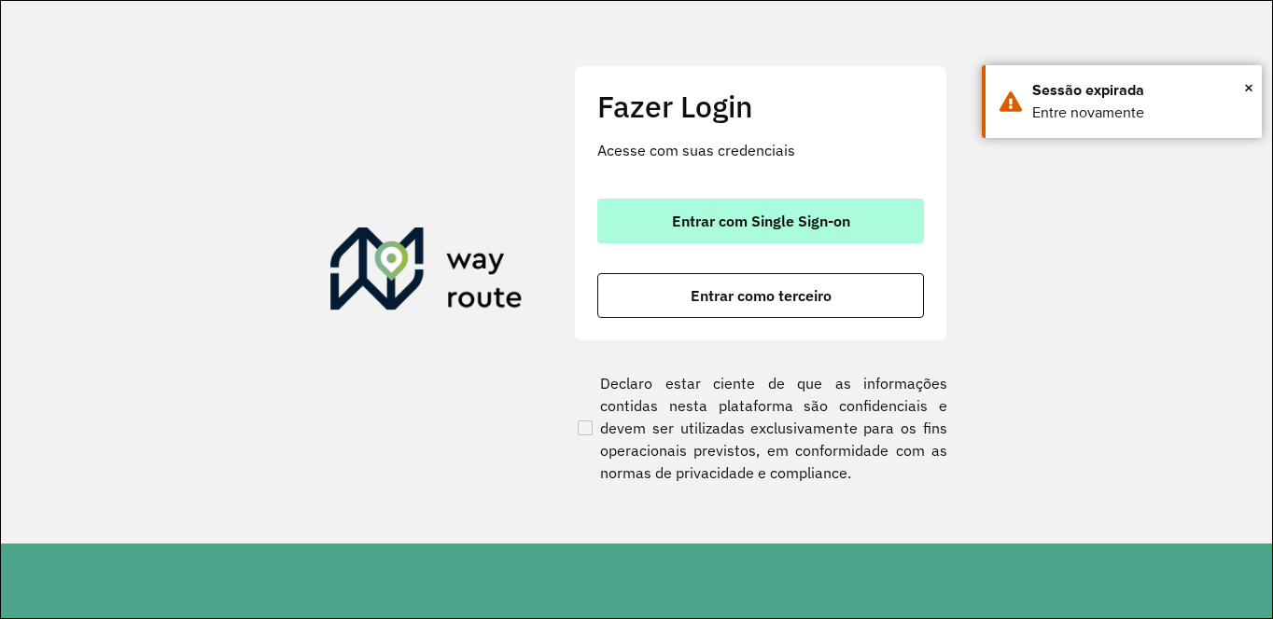
click at [807, 217] on span "Entrar com Single Sign-on" at bounding box center [761, 221] width 178 height 15
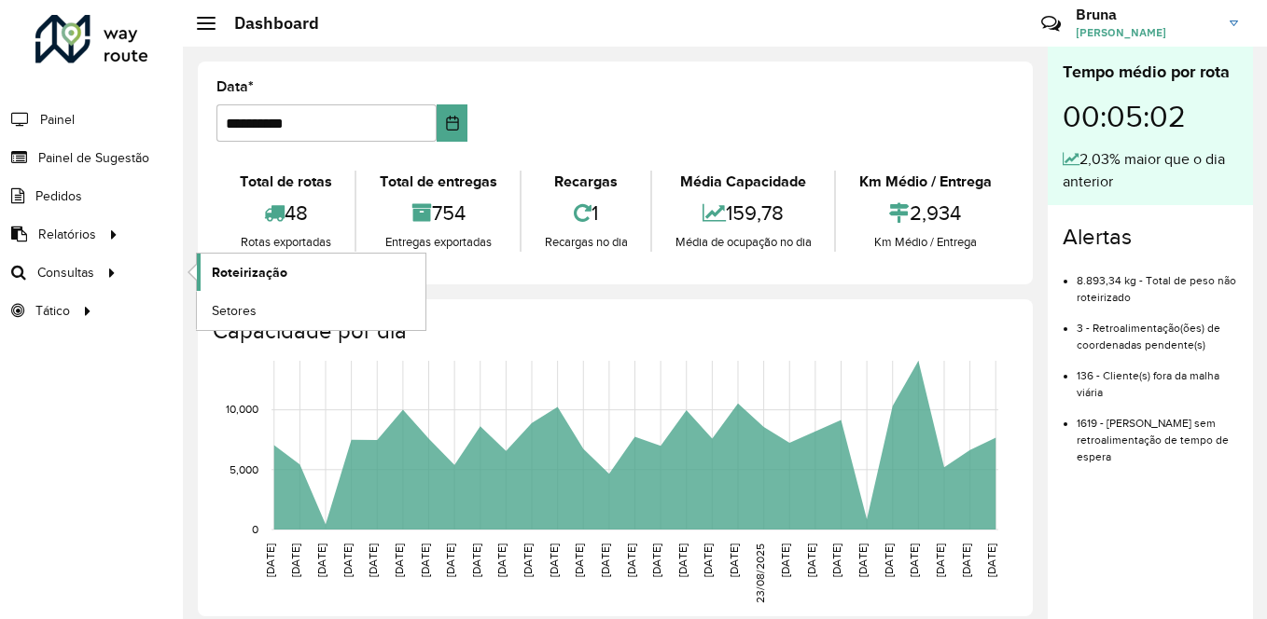
click at [254, 281] on span "Roteirização" at bounding box center [250, 273] width 76 height 20
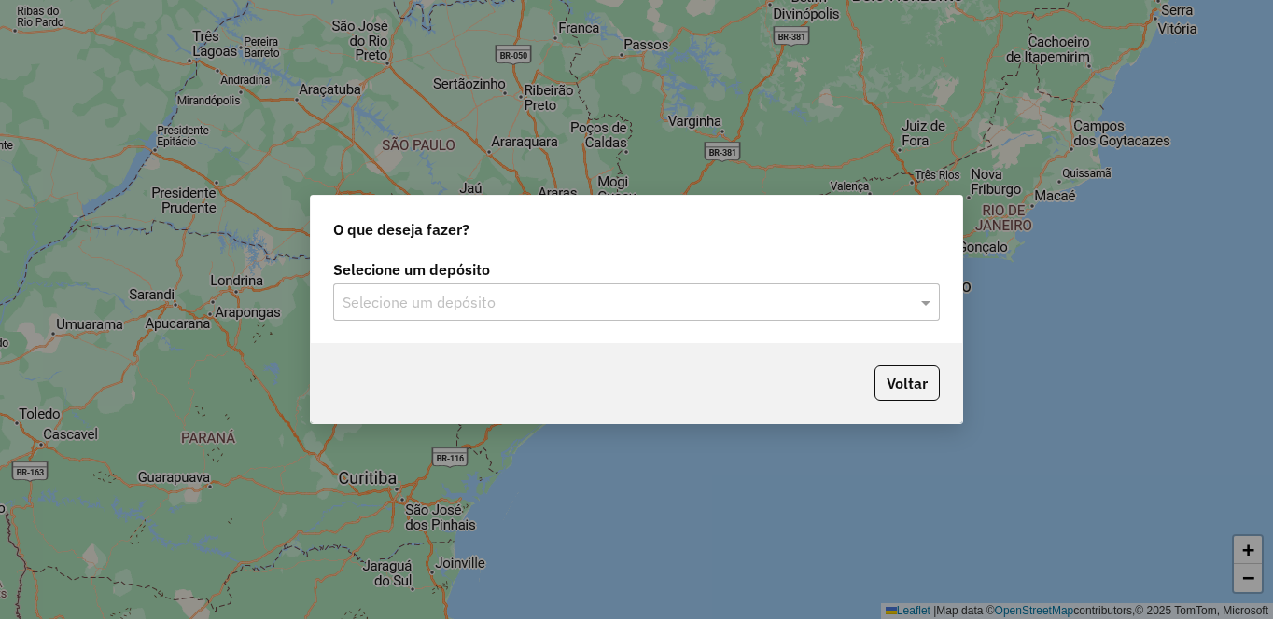
click at [801, 313] on div "Selecione um depósito" at bounding box center [636, 302] width 606 height 37
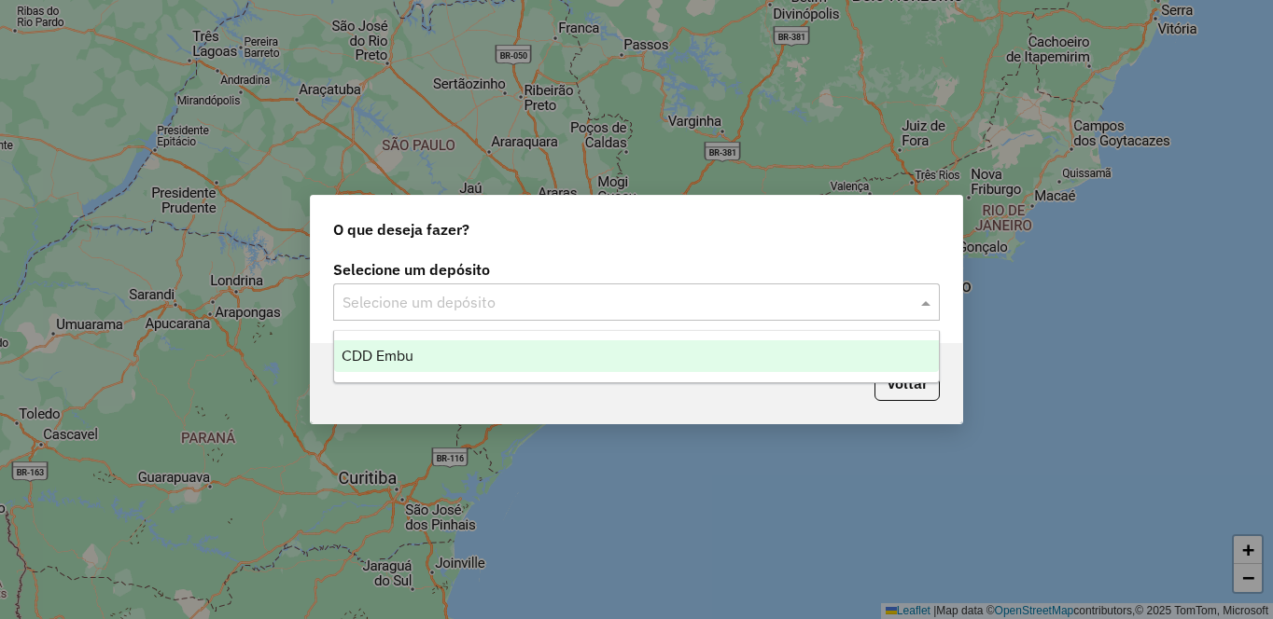
click at [485, 360] on div "CDD Embu" at bounding box center [636, 357] width 605 height 32
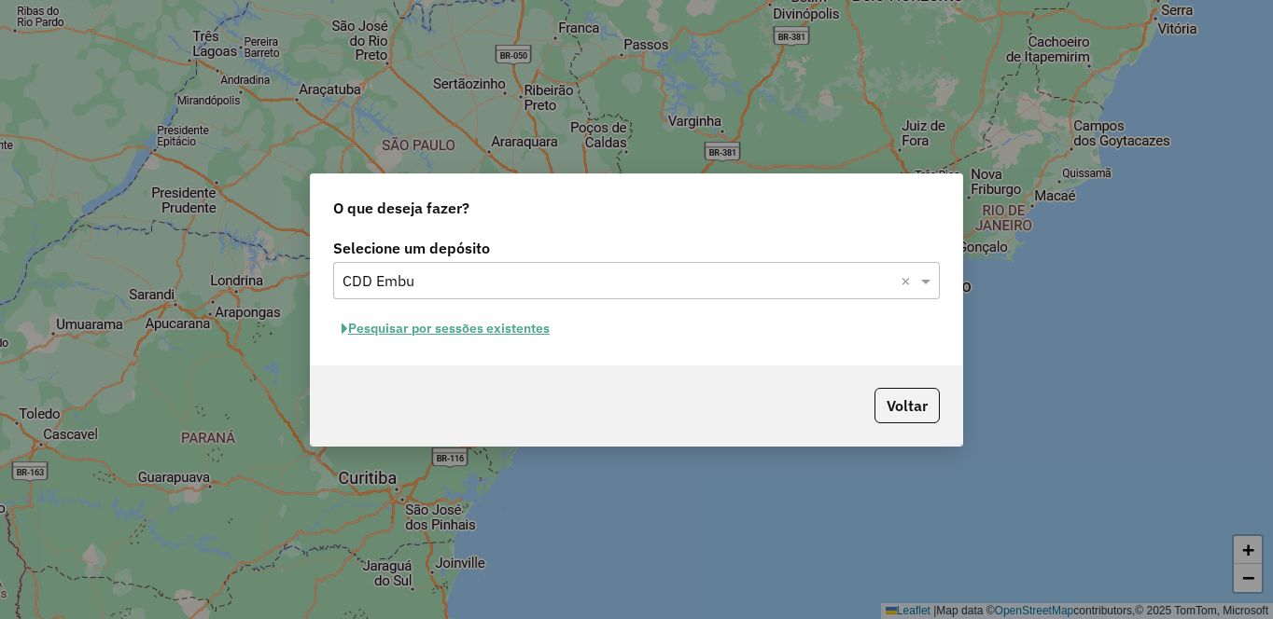
click at [452, 325] on button "Pesquisar por sessões existentes" at bounding box center [445, 328] width 225 height 29
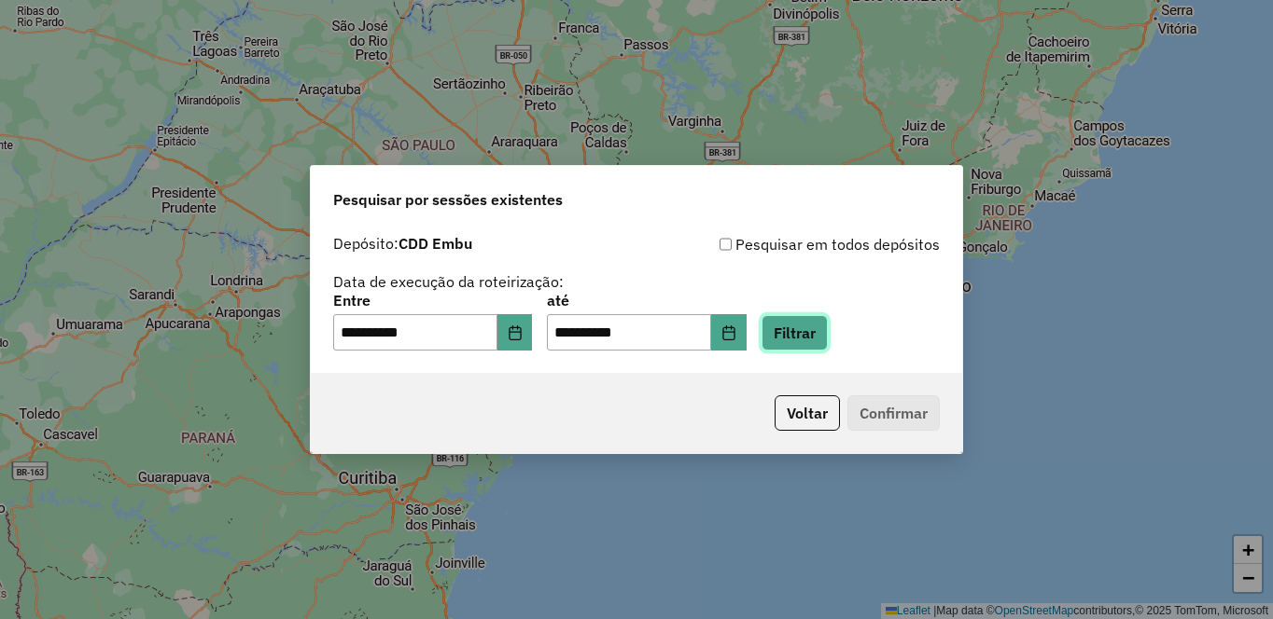
click at [828, 333] on button "Filtrar" at bounding box center [794, 332] width 66 height 35
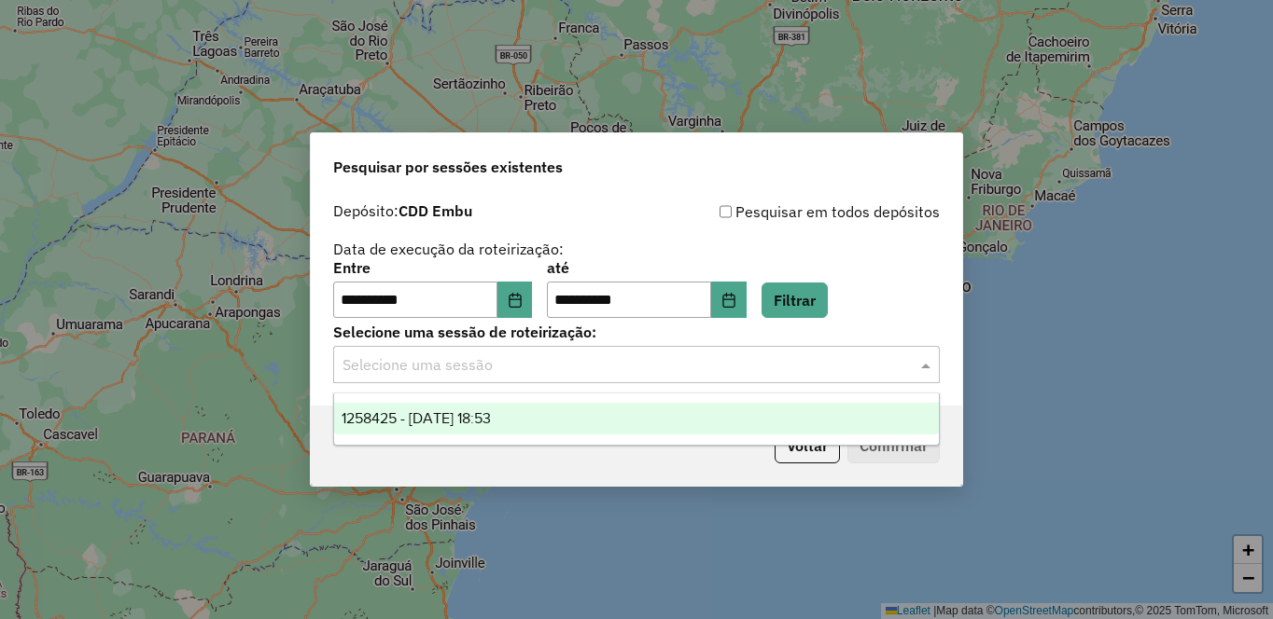
click at [463, 367] on input "text" at bounding box center [617, 366] width 550 height 22
click at [432, 429] on div "1258425 - 03/09/2025 18:53" at bounding box center [636, 419] width 605 height 32
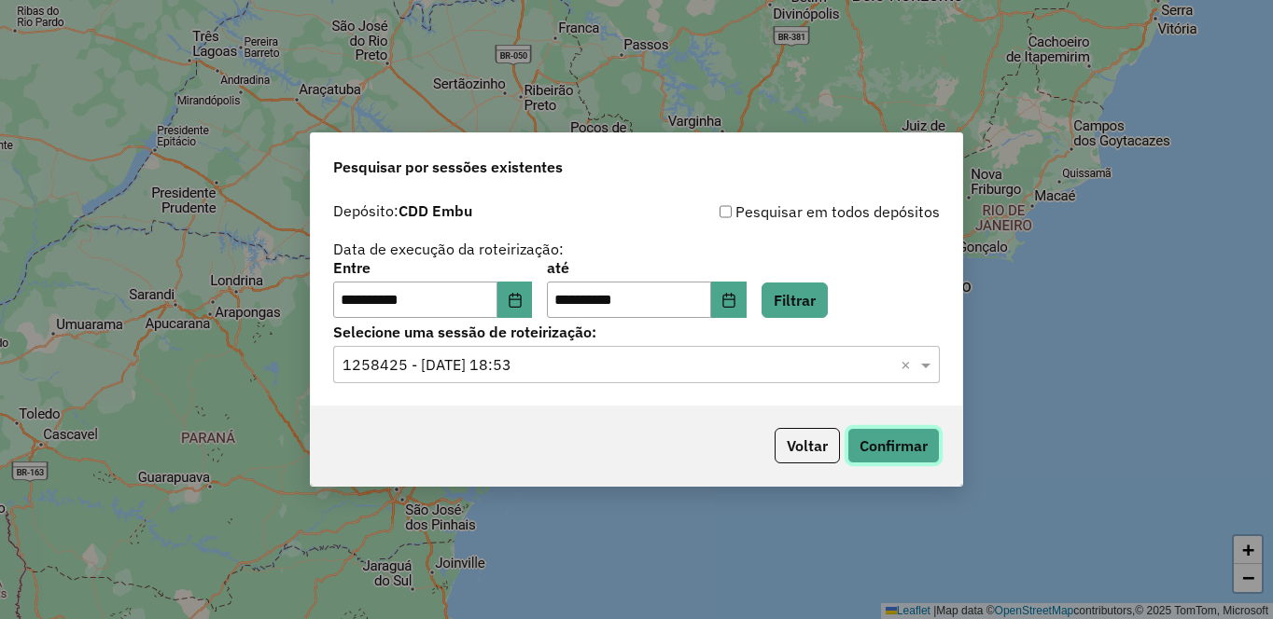
click at [897, 445] on button "Confirmar" at bounding box center [893, 445] width 92 height 35
click at [533, 289] on button "Choose Date" at bounding box center [514, 300] width 35 height 37
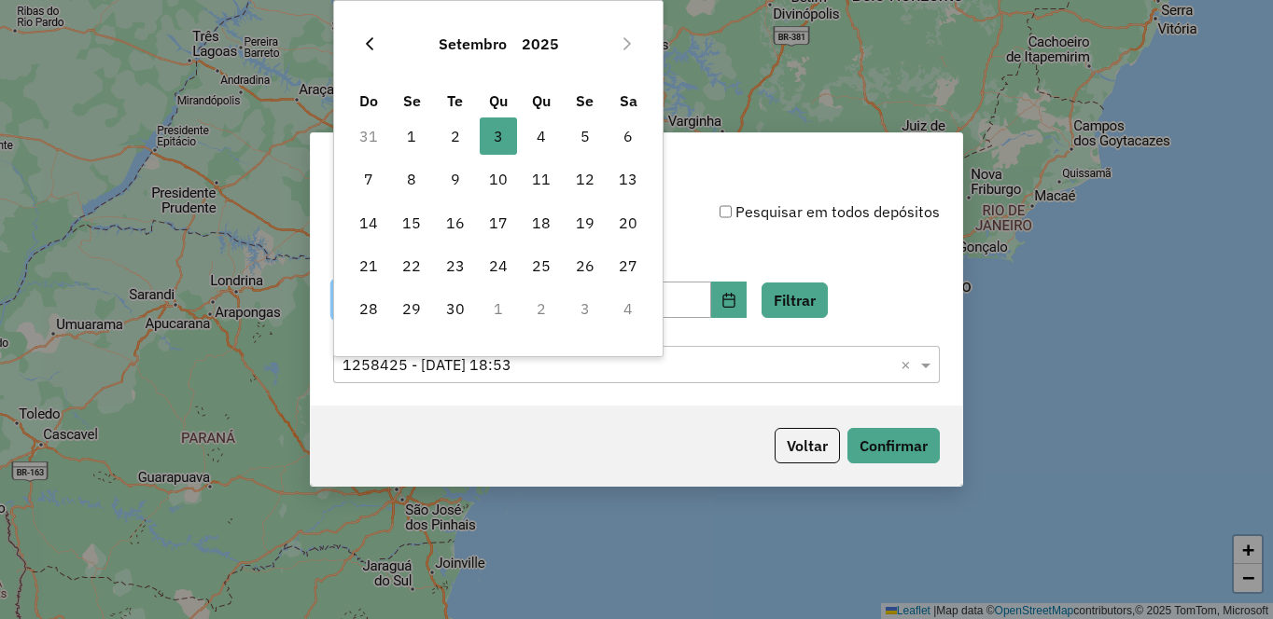
click at [379, 52] on button "Previous Month" at bounding box center [370, 44] width 30 height 30
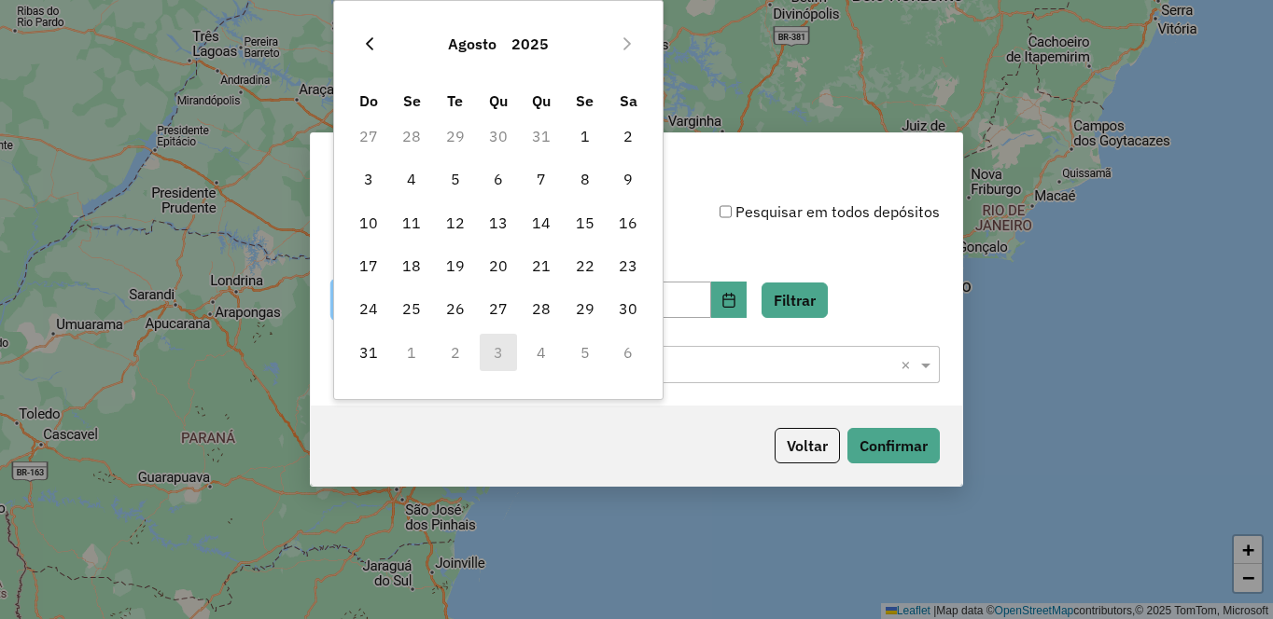
click at [378, 52] on button "Previous Month" at bounding box center [370, 44] width 30 height 30
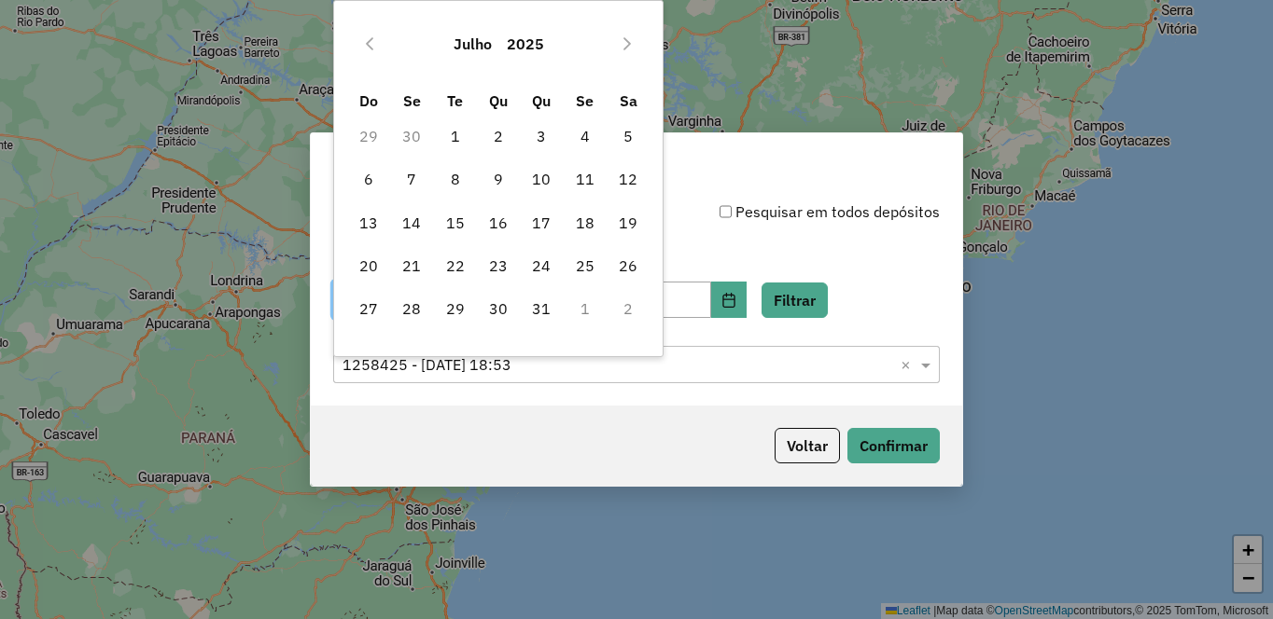
click at [378, 52] on button "Previous Month" at bounding box center [370, 44] width 30 height 30
click at [377, 52] on button "Previous Month" at bounding box center [370, 44] width 30 height 30
click at [540, 134] on span "1" at bounding box center [540, 136] width 37 height 37
type input "**********"
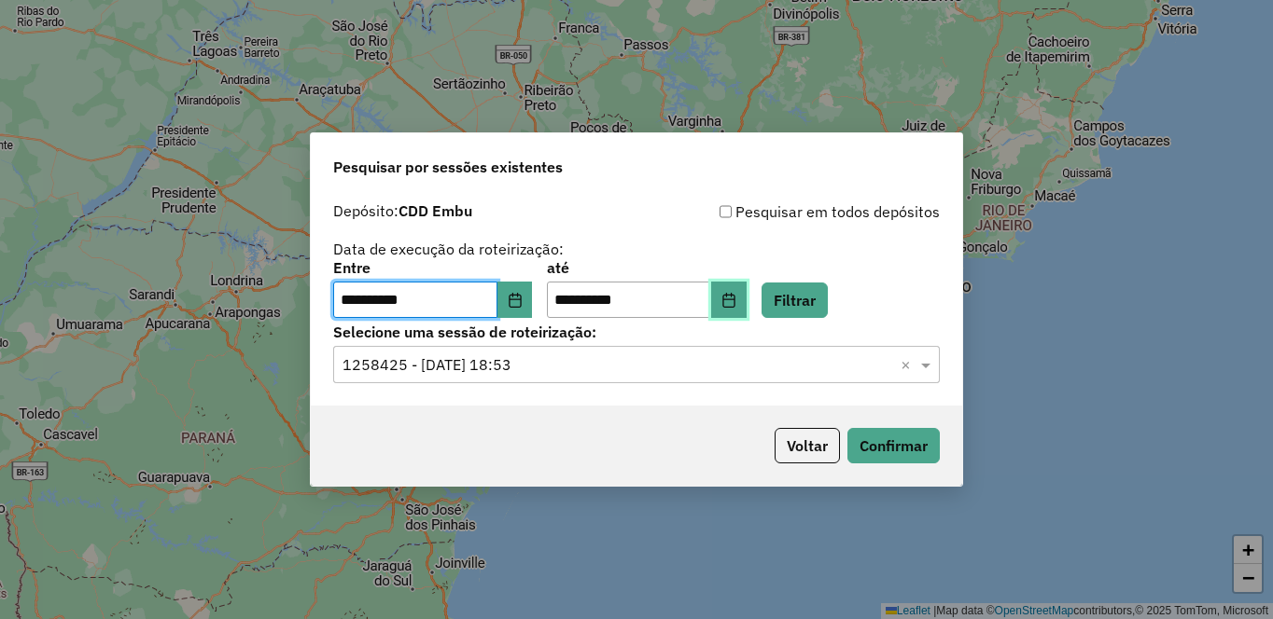
click at [746, 308] on button "Choose Date" at bounding box center [728, 300] width 35 height 37
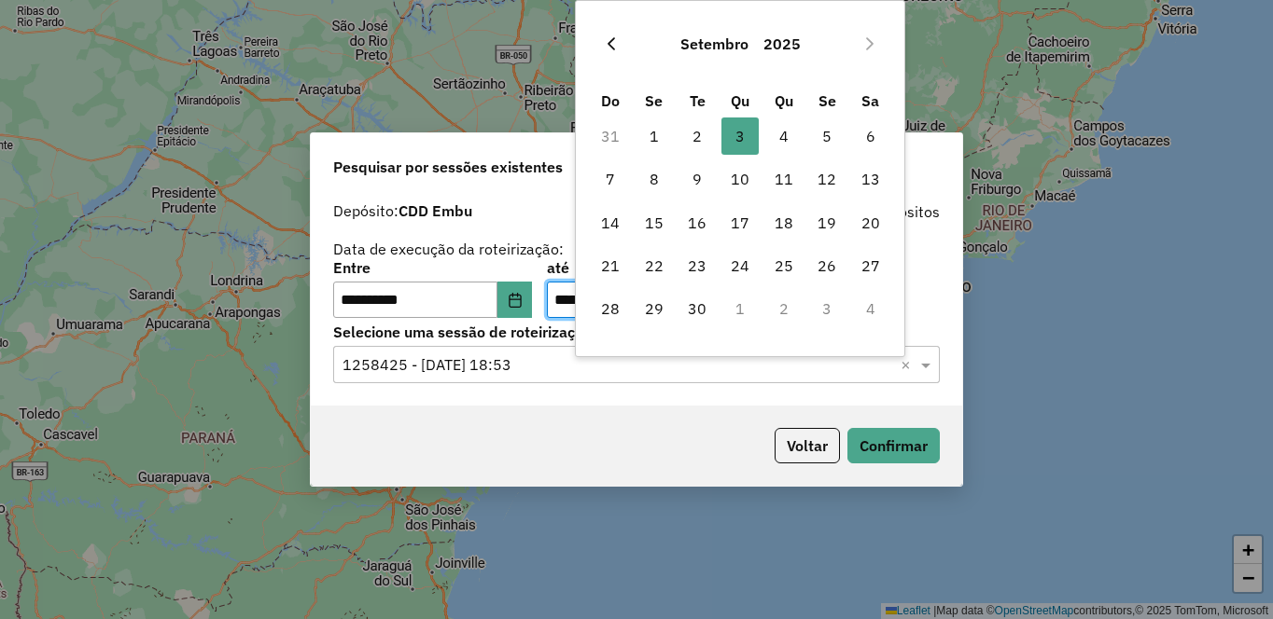
click at [613, 53] on button "Previous Month" at bounding box center [611, 44] width 30 height 30
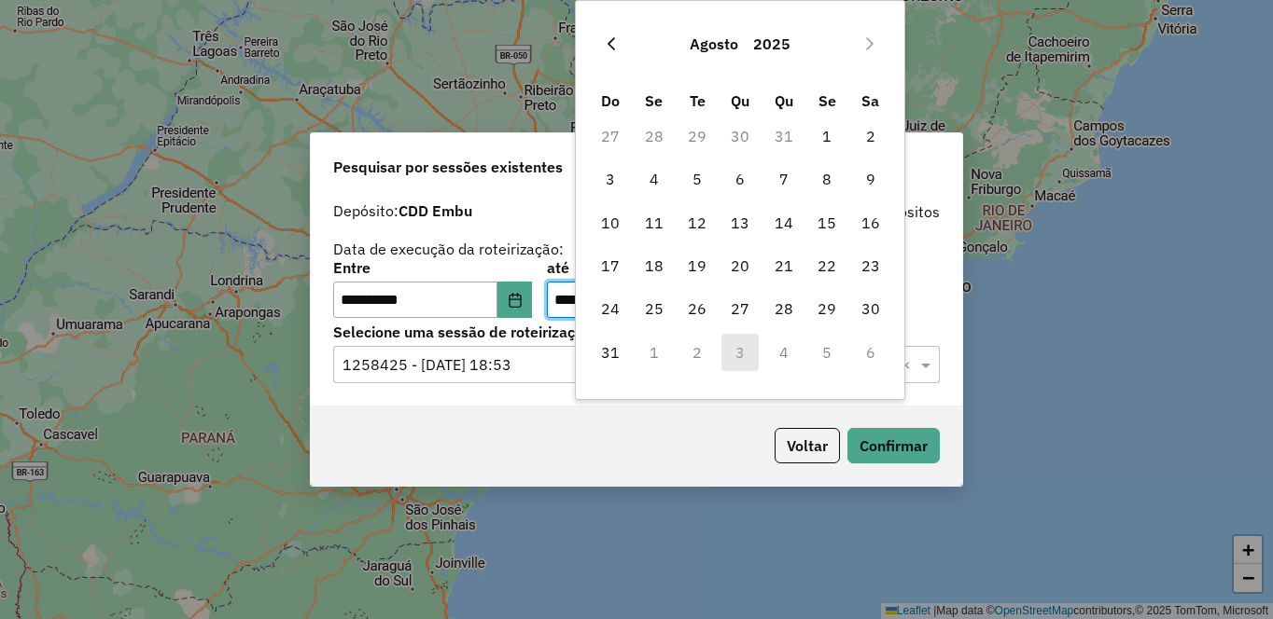
click at [610, 48] on icon "Previous Month" at bounding box center [611, 43] width 15 height 15
click at [786, 142] on span "1" at bounding box center [783, 136] width 37 height 37
type input "**********"
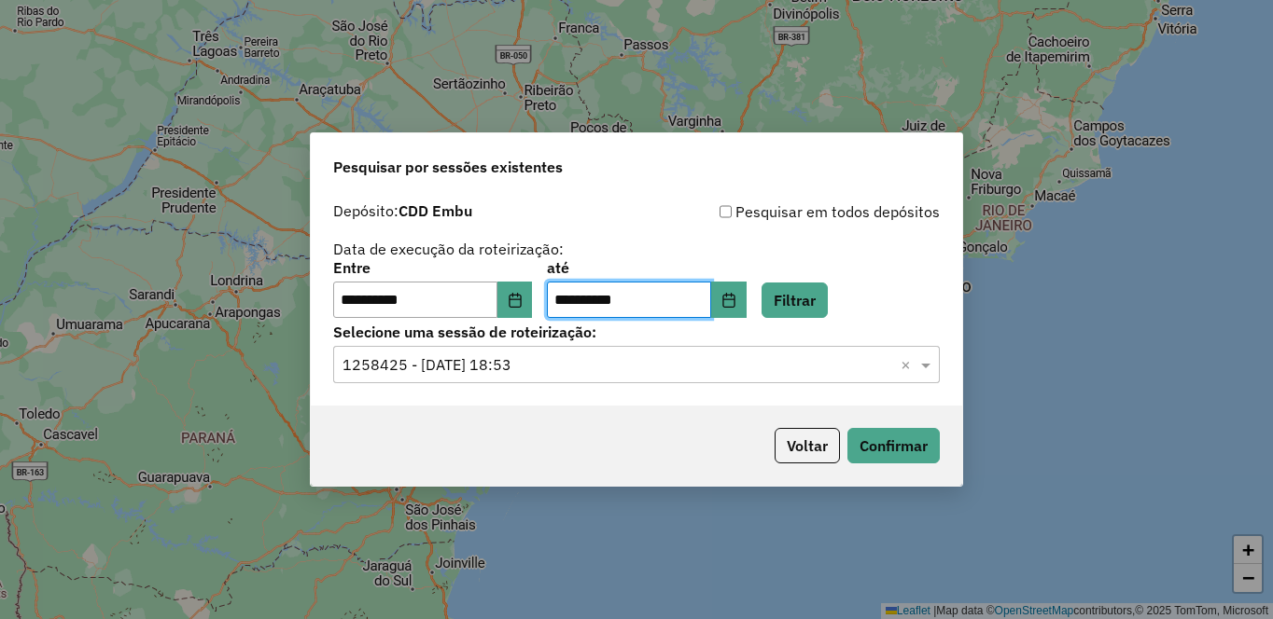
click at [735, 366] on input "text" at bounding box center [617, 366] width 550 height 22
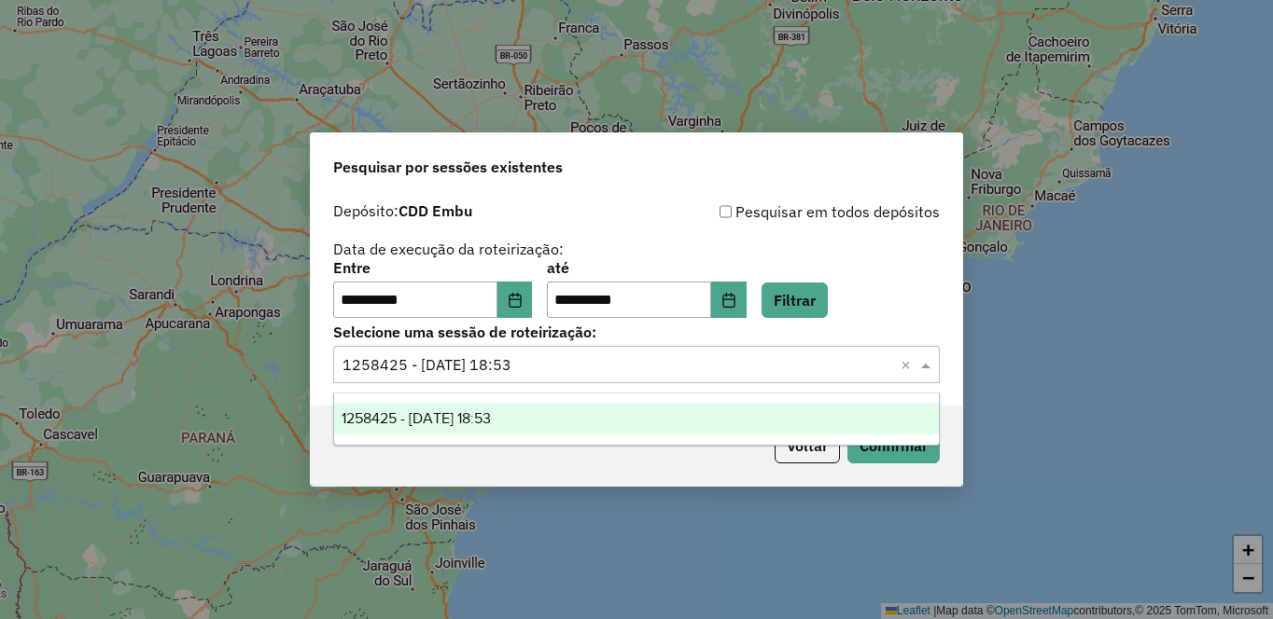
click at [685, 363] on input "text" at bounding box center [617, 366] width 550 height 22
click at [858, 349] on div "Selecione uma sessão × 1258425 - 03/09/2025 18:53 ×" at bounding box center [636, 364] width 606 height 37
click at [800, 214] on div "Pesquisar em todos depósitos" at bounding box center [787, 212] width 303 height 22
click at [622, 361] on input "text" at bounding box center [617, 366] width 550 height 22
click at [878, 256] on div "**********" at bounding box center [636, 260] width 606 height 118
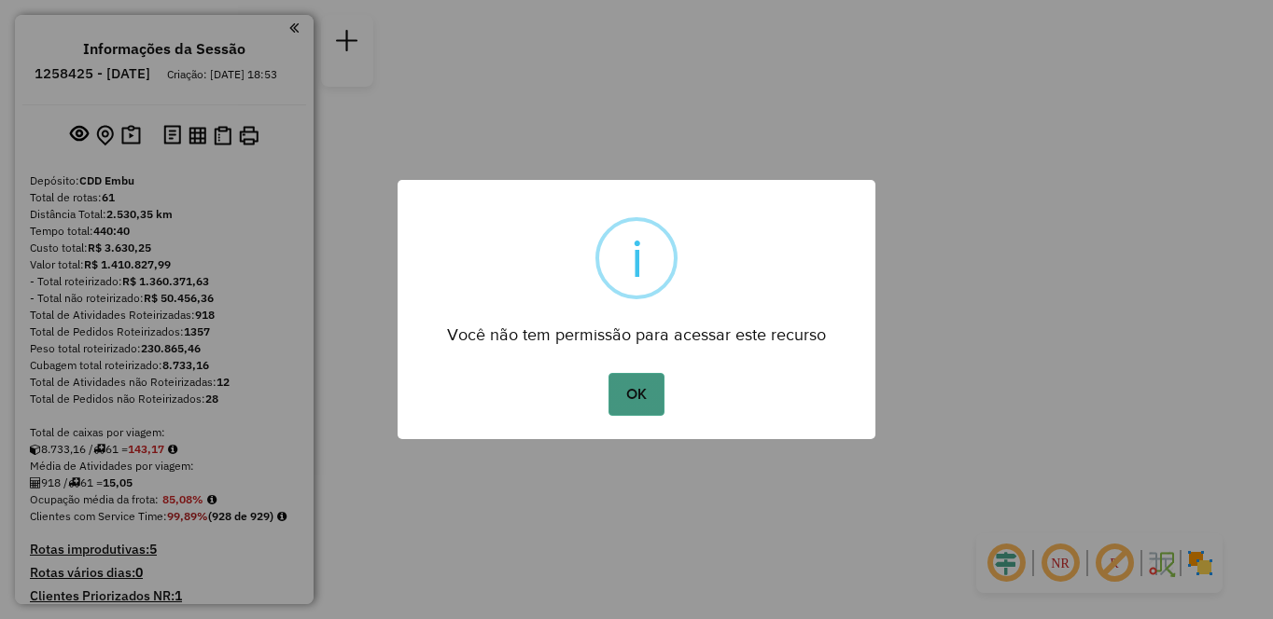
click at [633, 393] on button "OK" at bounding box center [635, 394] width 55 height 43
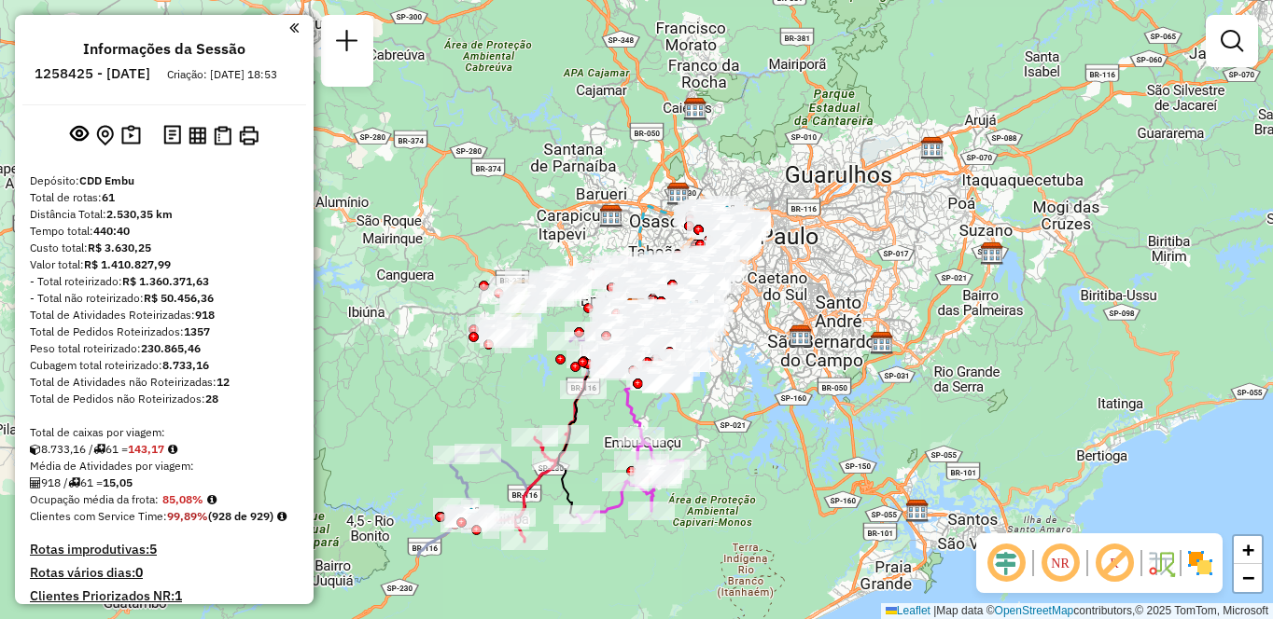
click at [1060, 578] on em at bounding box center [1059, 563] width 45 height 45
click at [1121, 570] on em at bounding box center [1114, 563] width 45 height 45
click at [1201, 567] on img at bounding box center [1200, 564] width 30 height 30
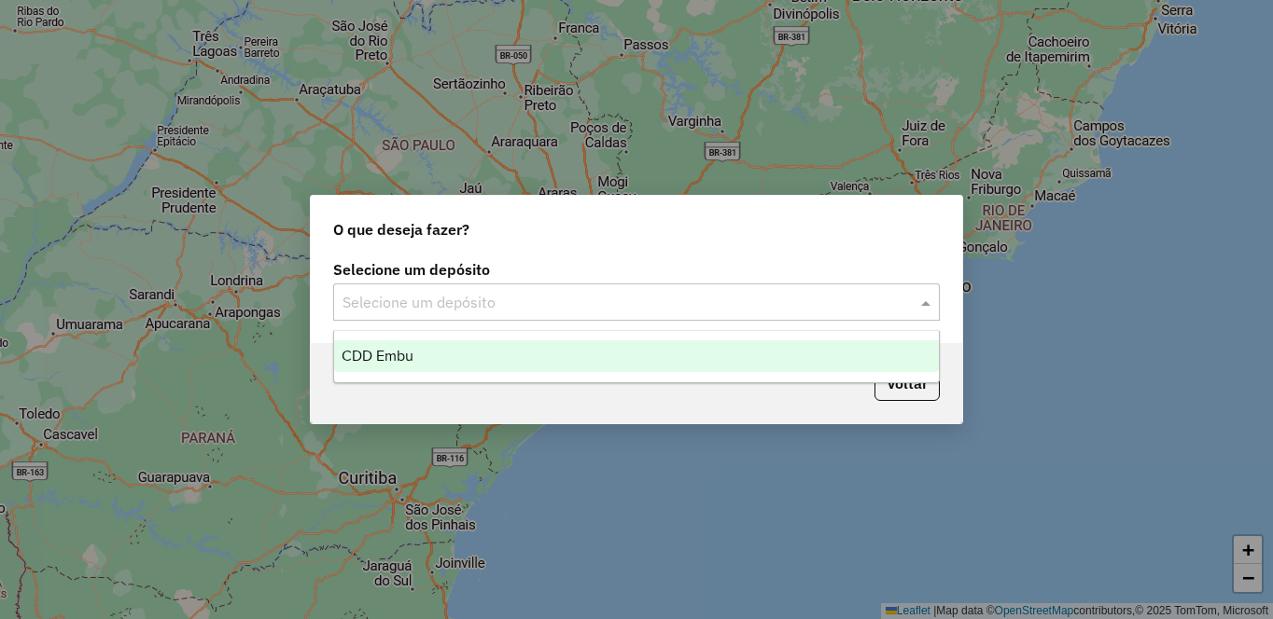
click at [506, 303] on input "text" at bounding box center [617, 303] width 550 height 22
click at [437, 362] on div "CDD Embu" at bounding box center [636, 357] width 605 height 32
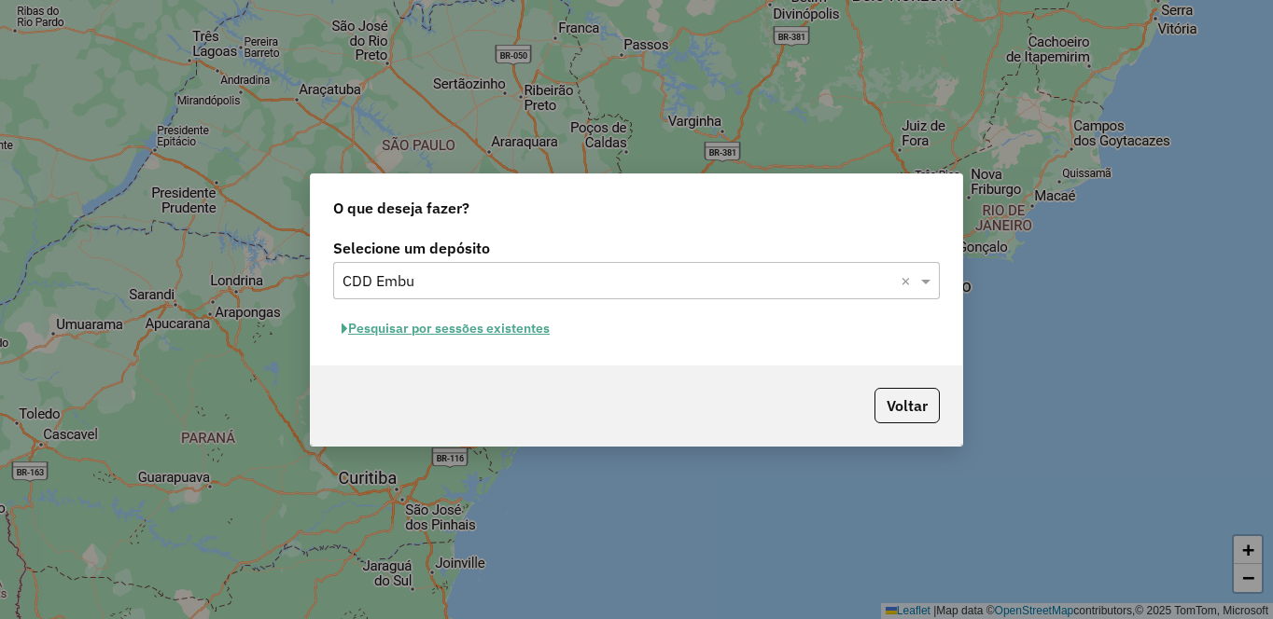
click at [452, 320] on button "Pesquisar por sessões existentes" at bounding box center [445, 328] width 225 height 29
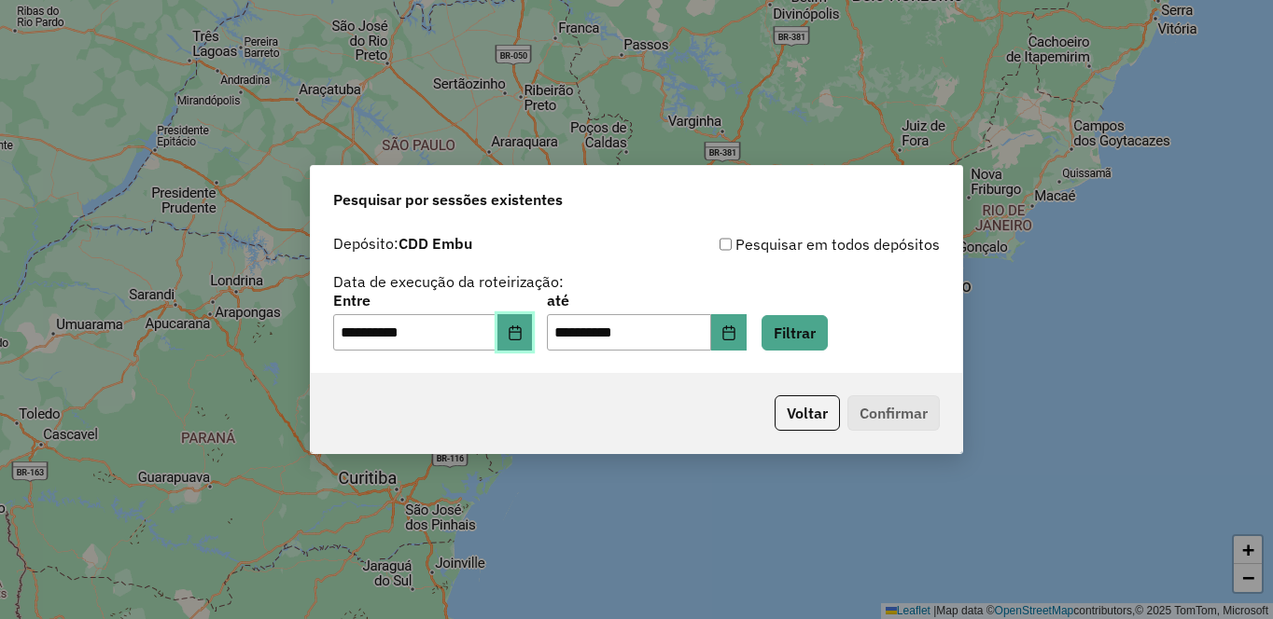
click at [522, 334] on icon "Choose Date" at bounding box center [515, 333] width 15 height 15
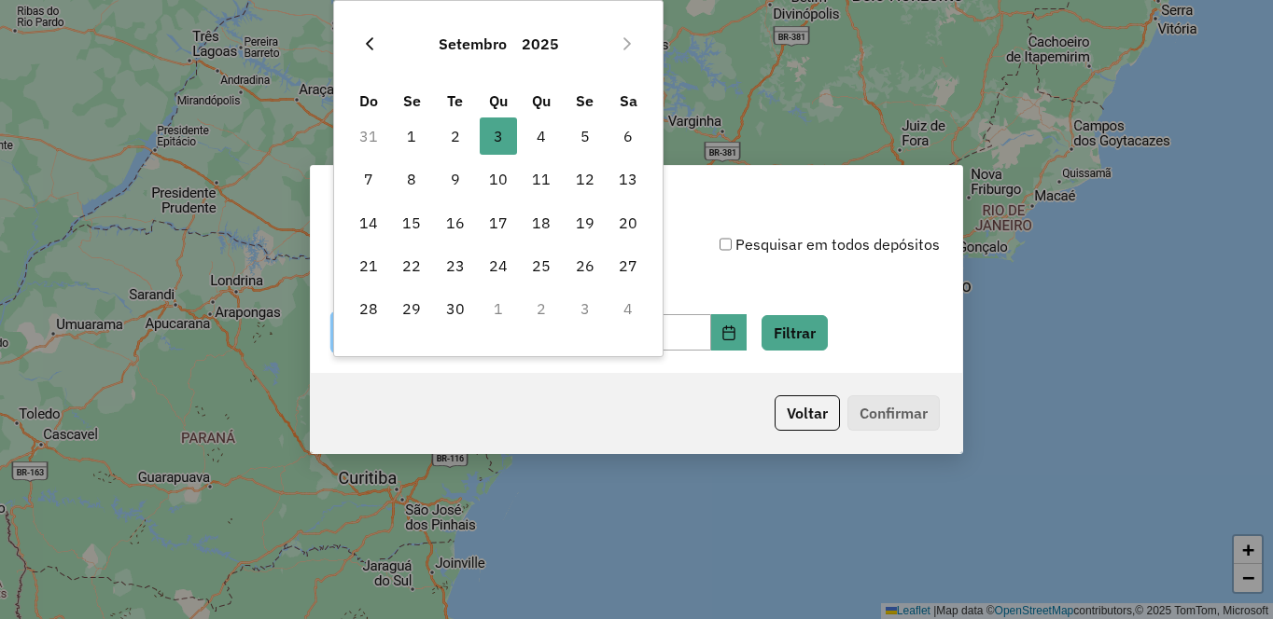
click at [367, 51] on button "Previous Month" at bounding box center [370, 44] width 30 height 30
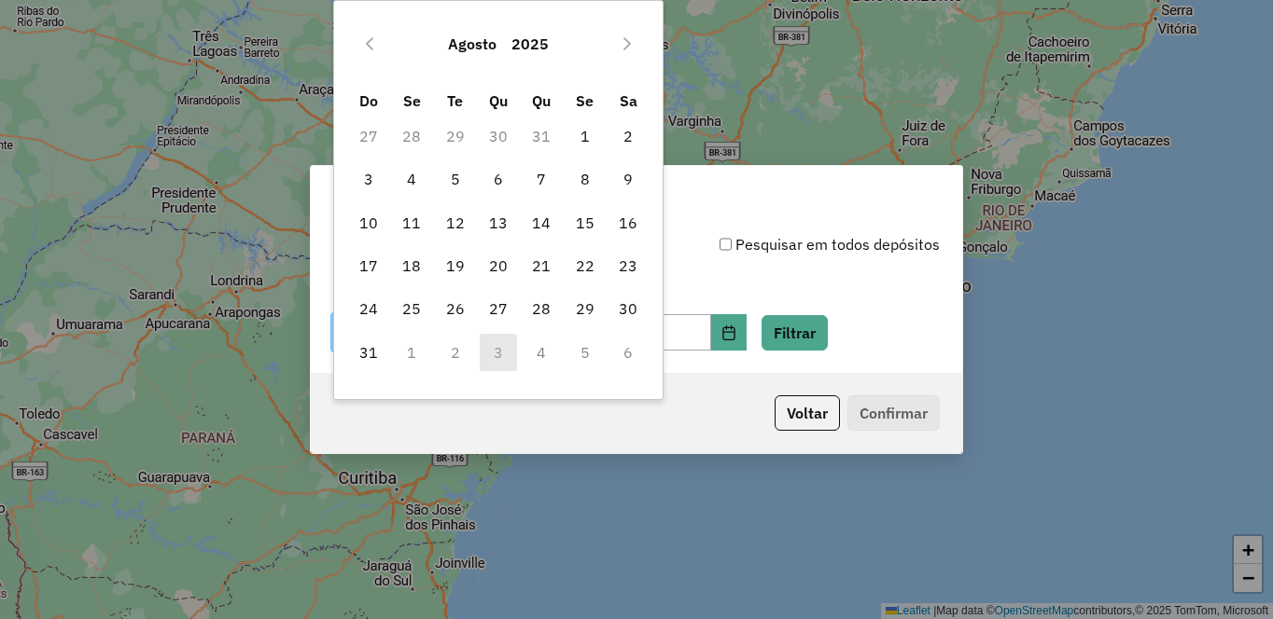
click at [367, 51] on button "Previous Month" at bounding box center [370, 44] width 30 height 30
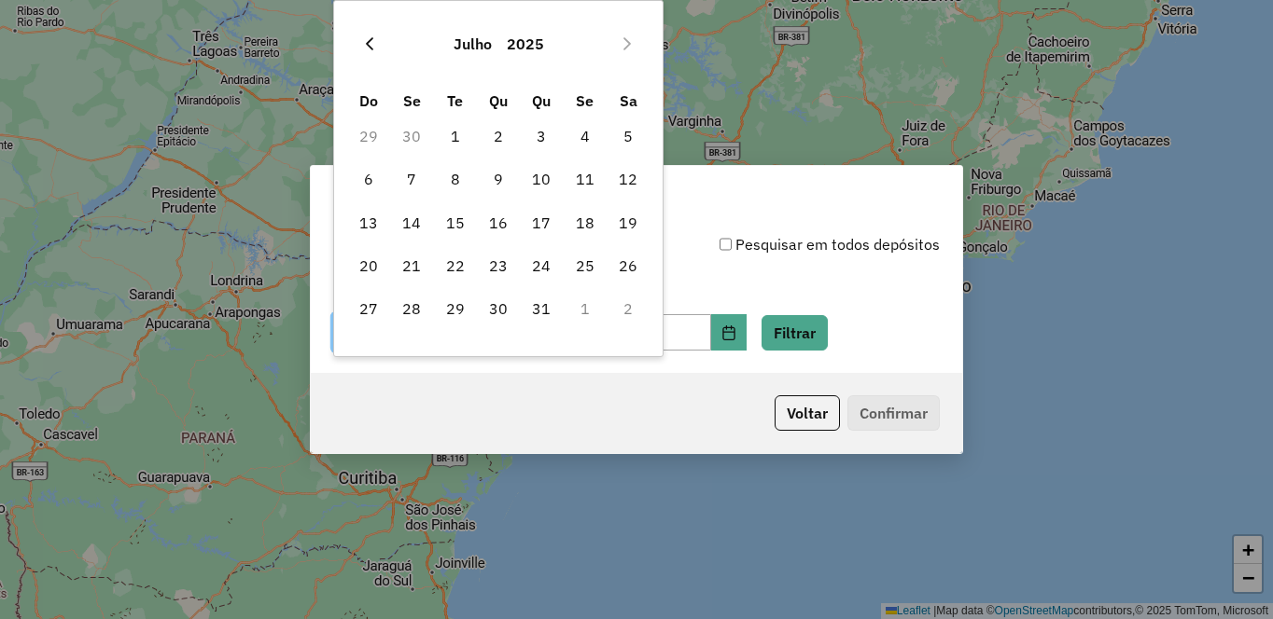
click at [366, 36] on icon "Previous Month" at bounding box center [369, 43] width 15 height 15
click at [371, 47] on icon "Previous Month" at bounding box center [369, 43] width 15 height 15
click at [545, 141] on span "1" at bounding box center [540, 136] width 37 height 37
type input "**********"
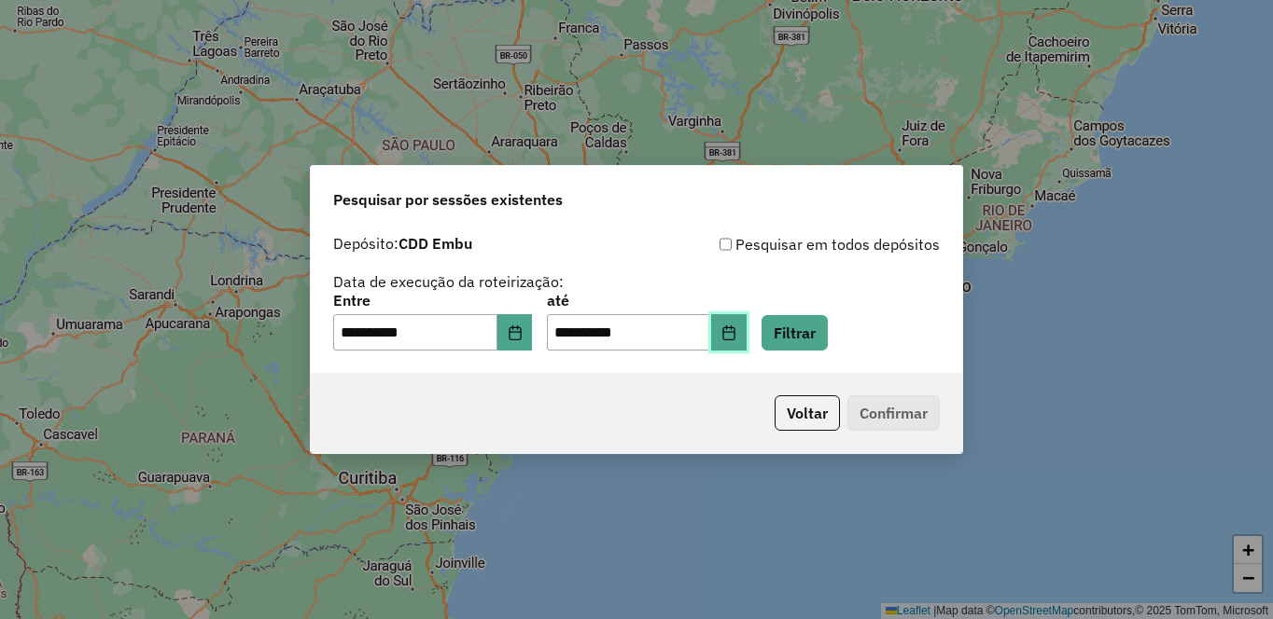
click at [746, 342] on button "Choose Date" at bounding box center [728, 332] width 35 height 37
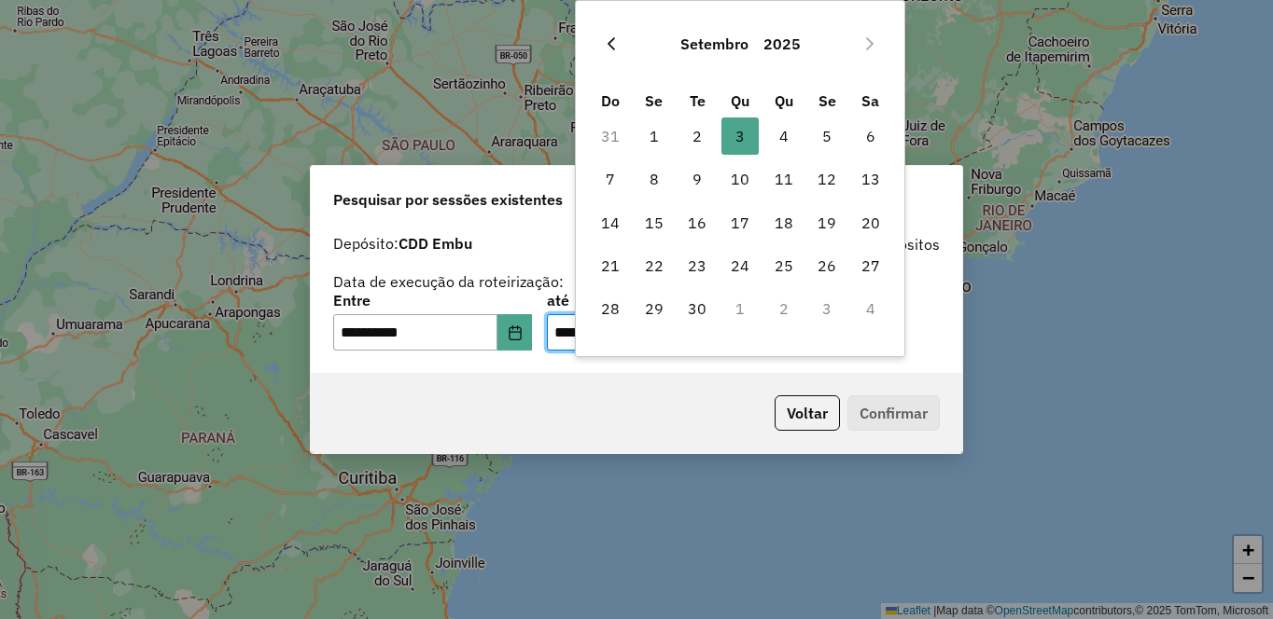
click at [618, 36] on icon "Previous Month" at bounding box center [611, 43] width 15 height 15
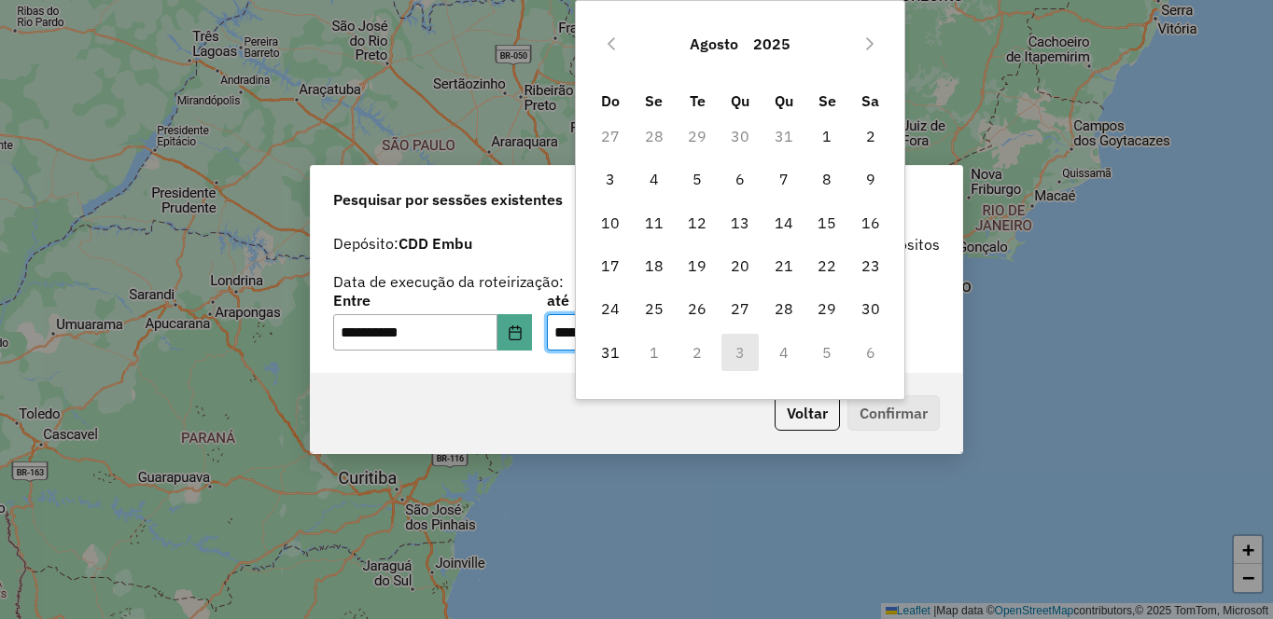
click at [618, 36] on icon "Previous Month" at bounding box center [611, 43] width 15 height 15
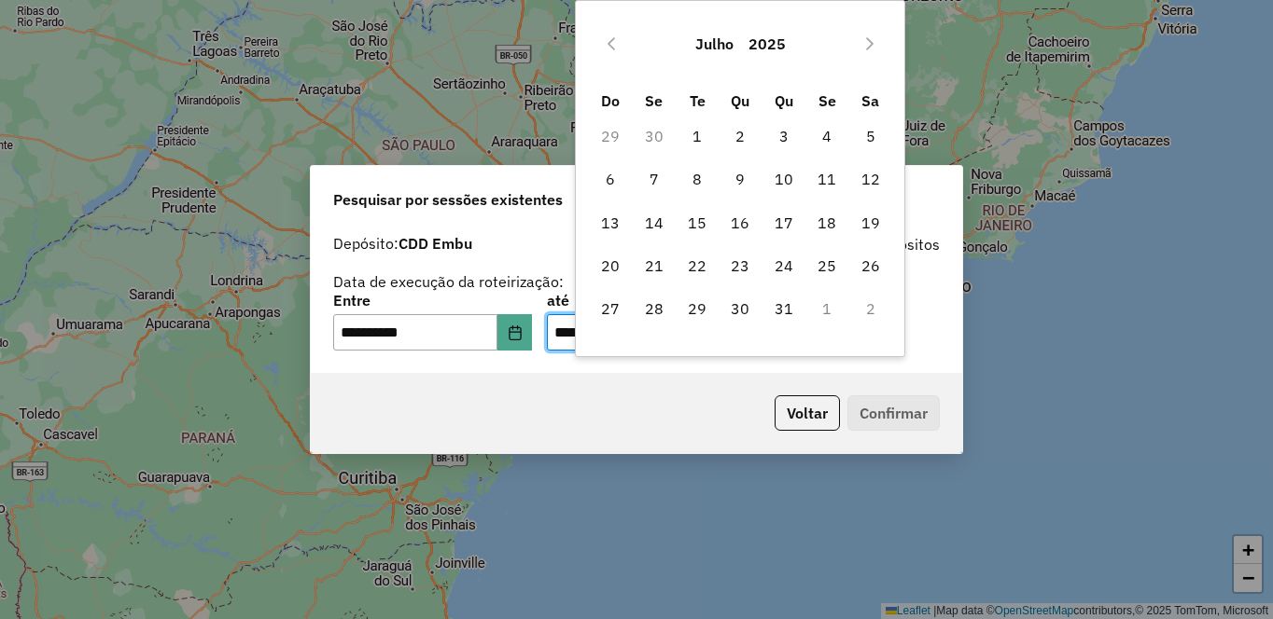
click at [618, 36] on icon "Previous Month" at bounding box center [611, 43] width 15 height 15
click at [785, 137] on span "1" at bounding box center [783, 136] width 37 height 37
type input "**********"
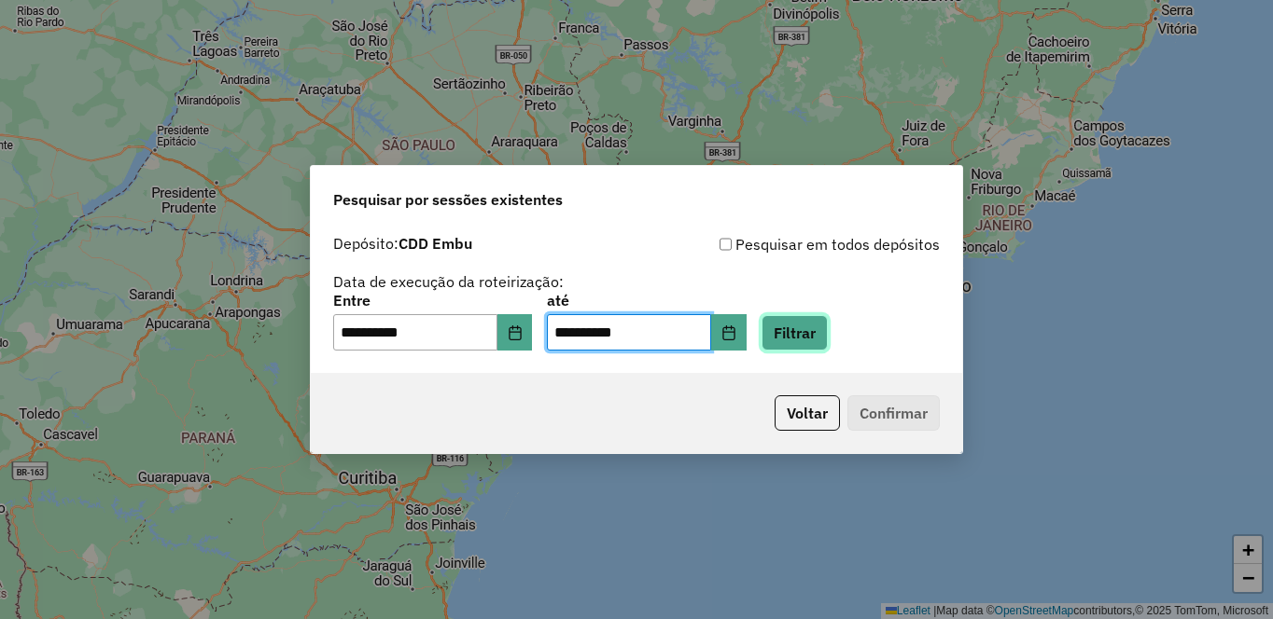
click at [828, 327] on button "Filtrar" at bounding box center [794, 332] width 66 height 35
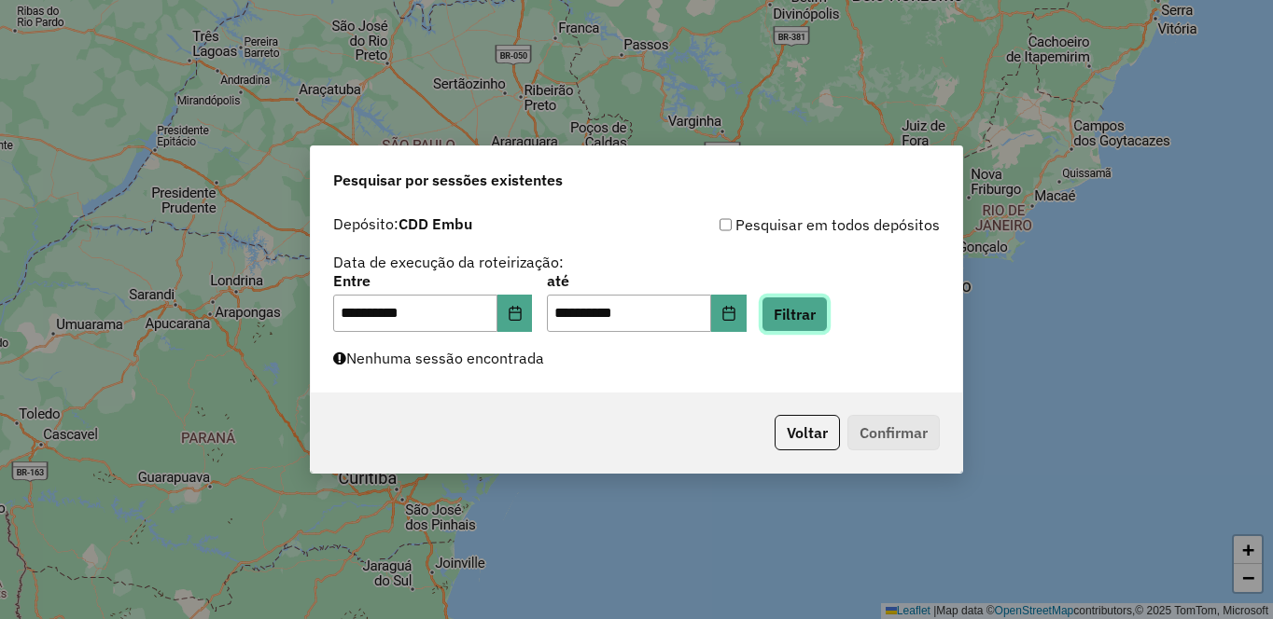
click at [828, 306] on button "Filtrar" at bounding box center [794, 314] width 66 height 35
click at [522, 314] on icon "Choose Date" at bounding box center [515, 313] width 15 height 15
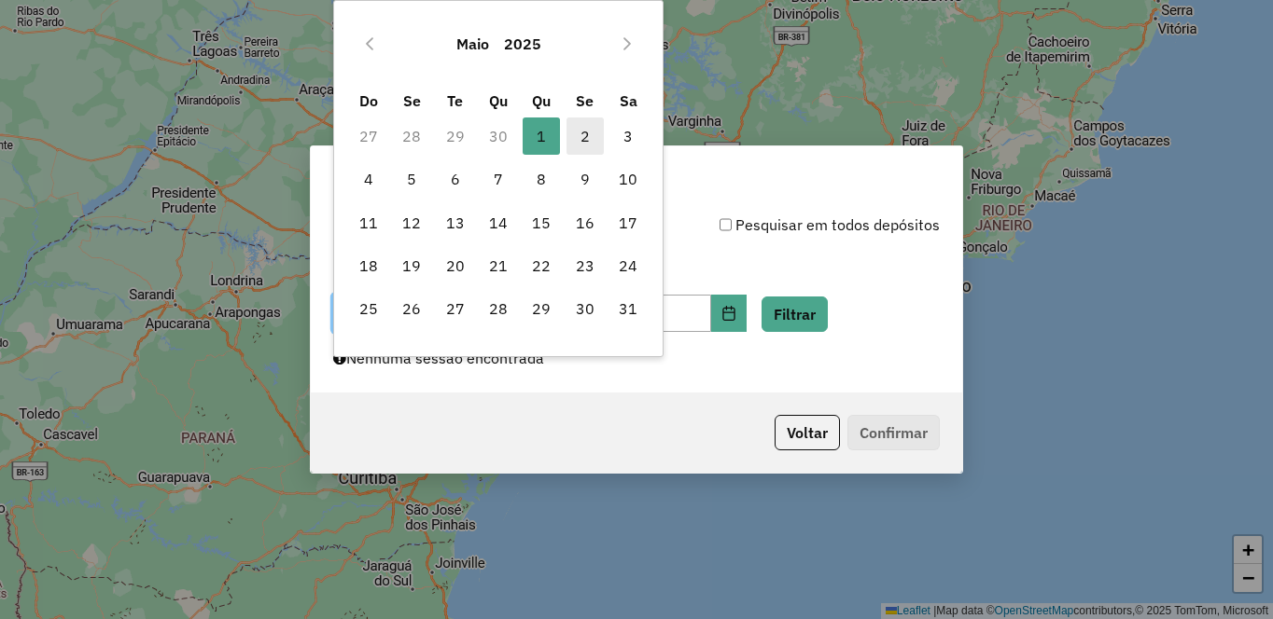
click at [577, 139] on span "2" at bounding box center [584, 136] width 37 height 37
type input "**********"
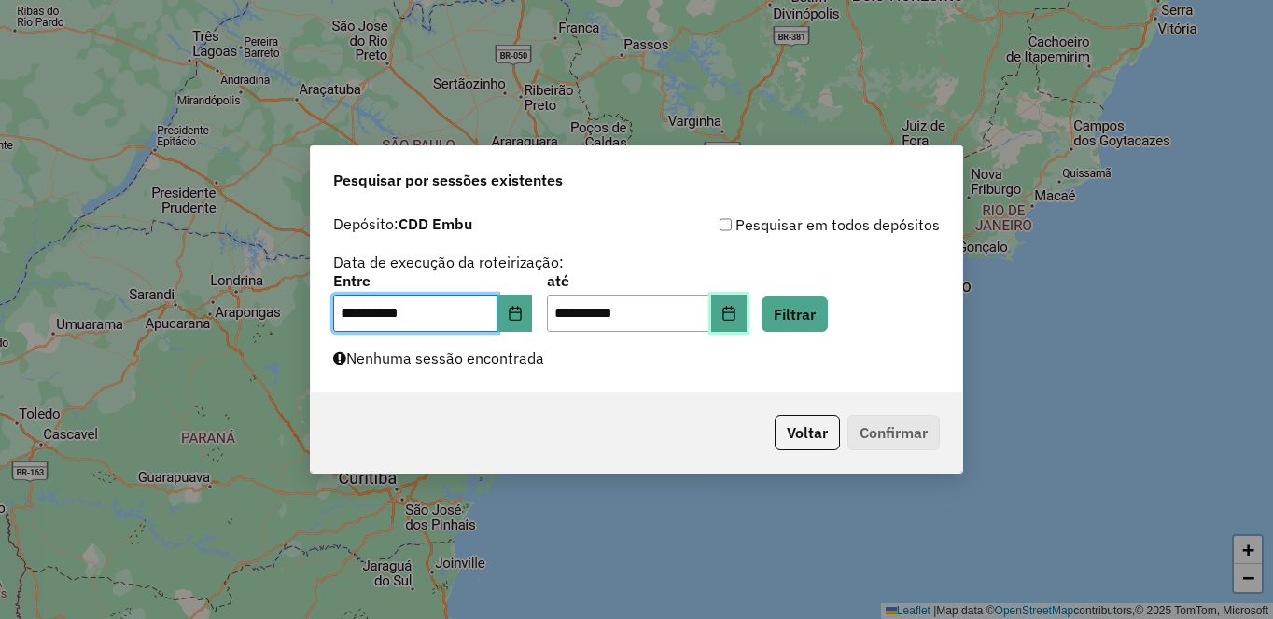
click at [746, 323] on button "Choose Date" at bounding box center [728, 313] width 35 height 37
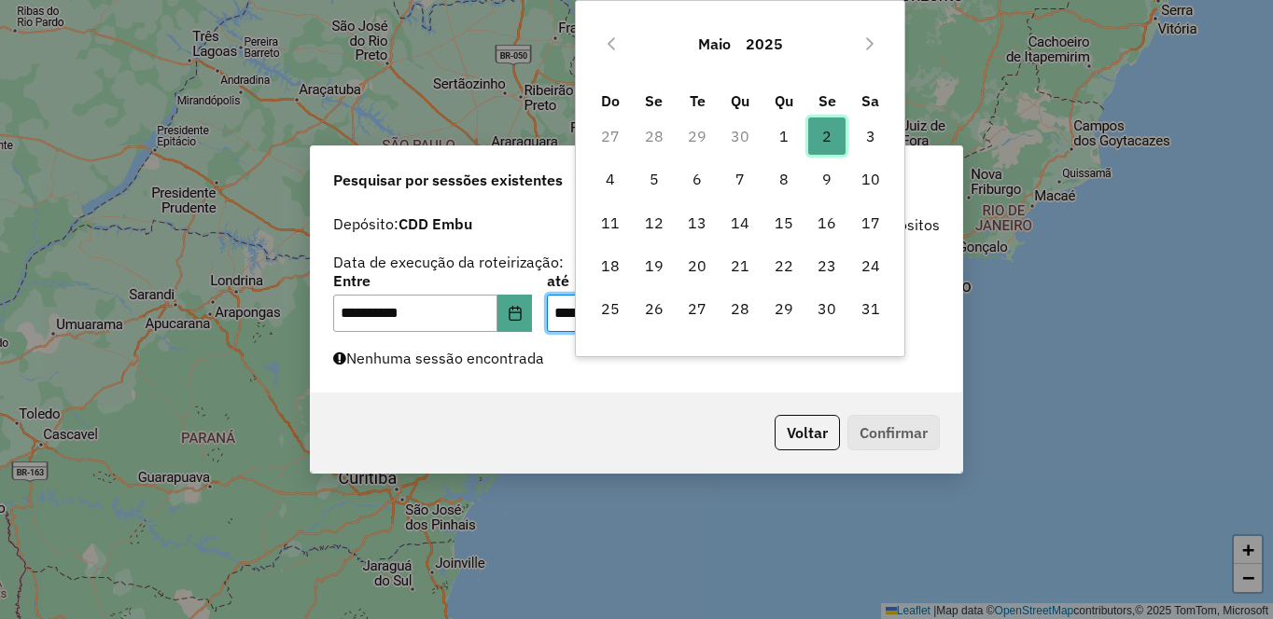
click at [824, 132] on span "2" at bounding box center [826, 136] width 37 height 37
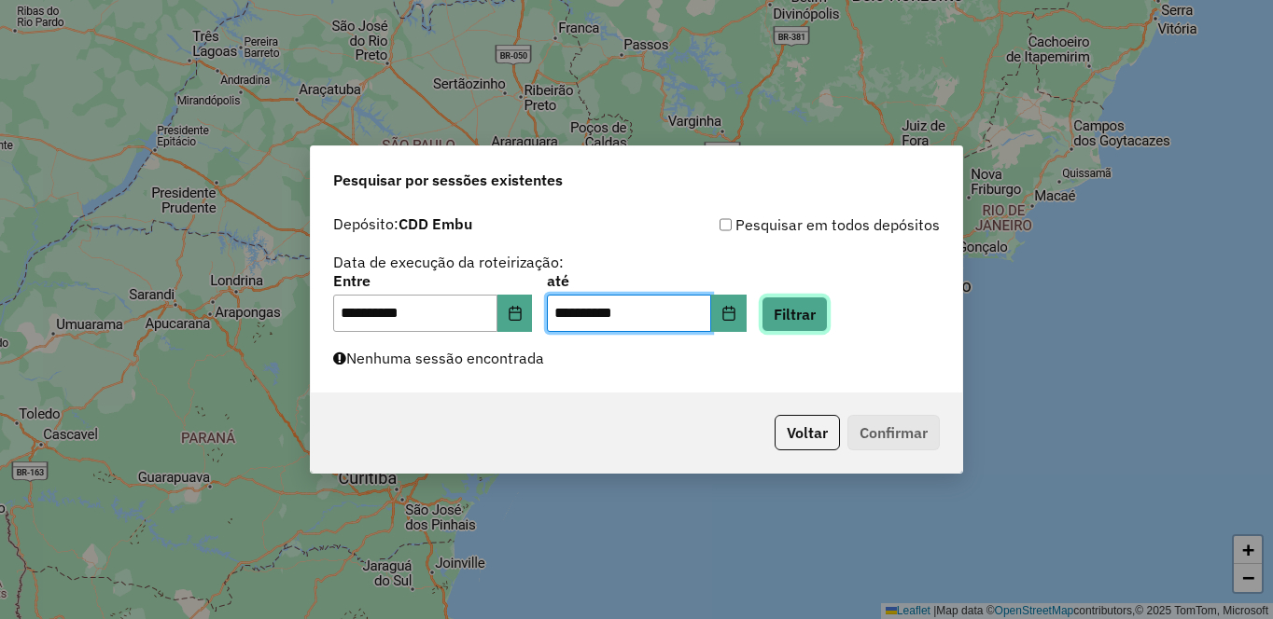
click at [828, 313] on button "Filtrar" at bounding box center [794, 314] width 66 height 35
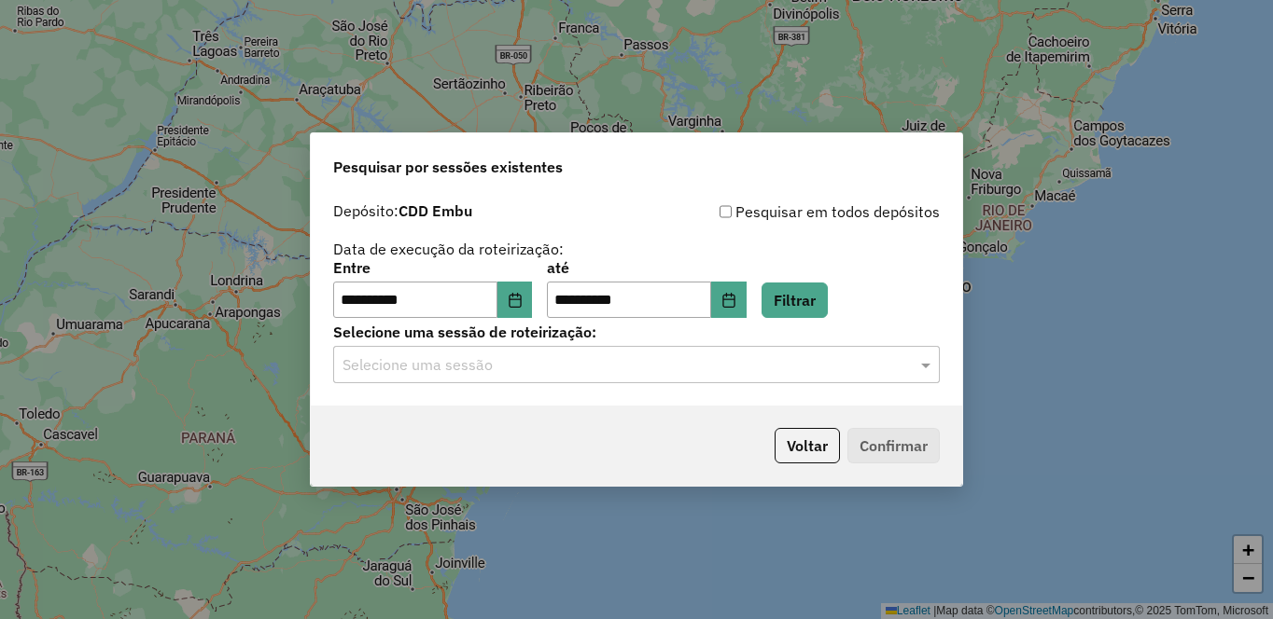
click at [650, 361] on input "text" at bounding box center [617, 366] width 550 height 22
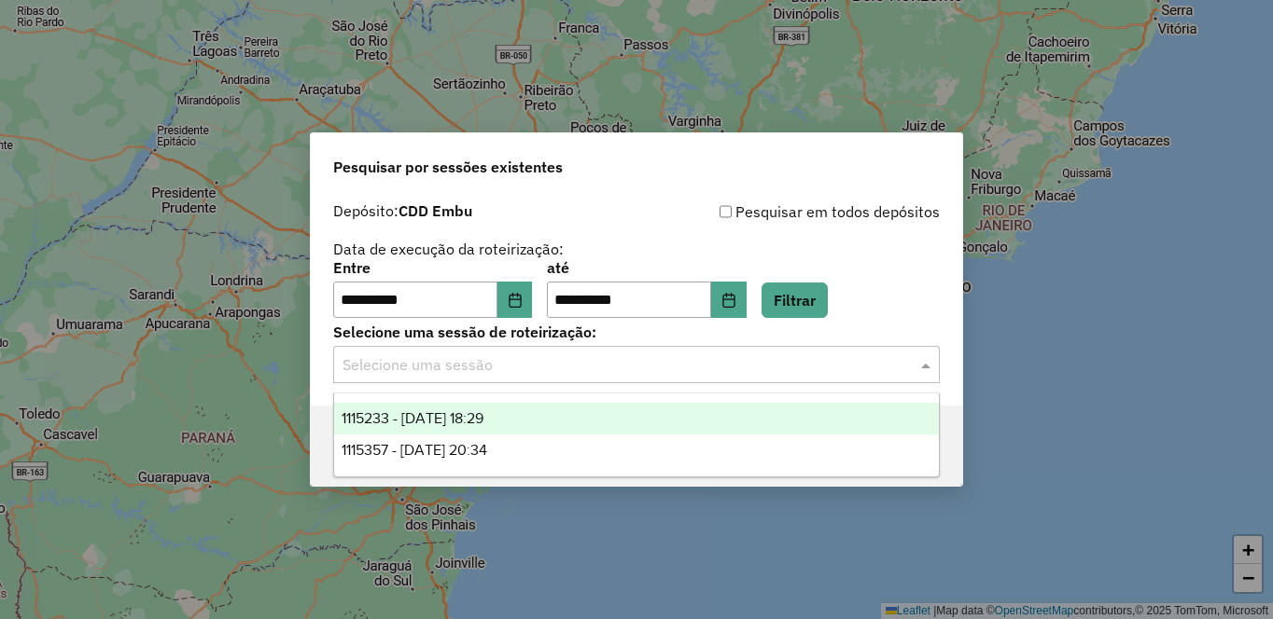
click at [483, 422] on span "1115233 - 02/05/2025 18:29" at bounding box center [412, 419] width 142 height 16
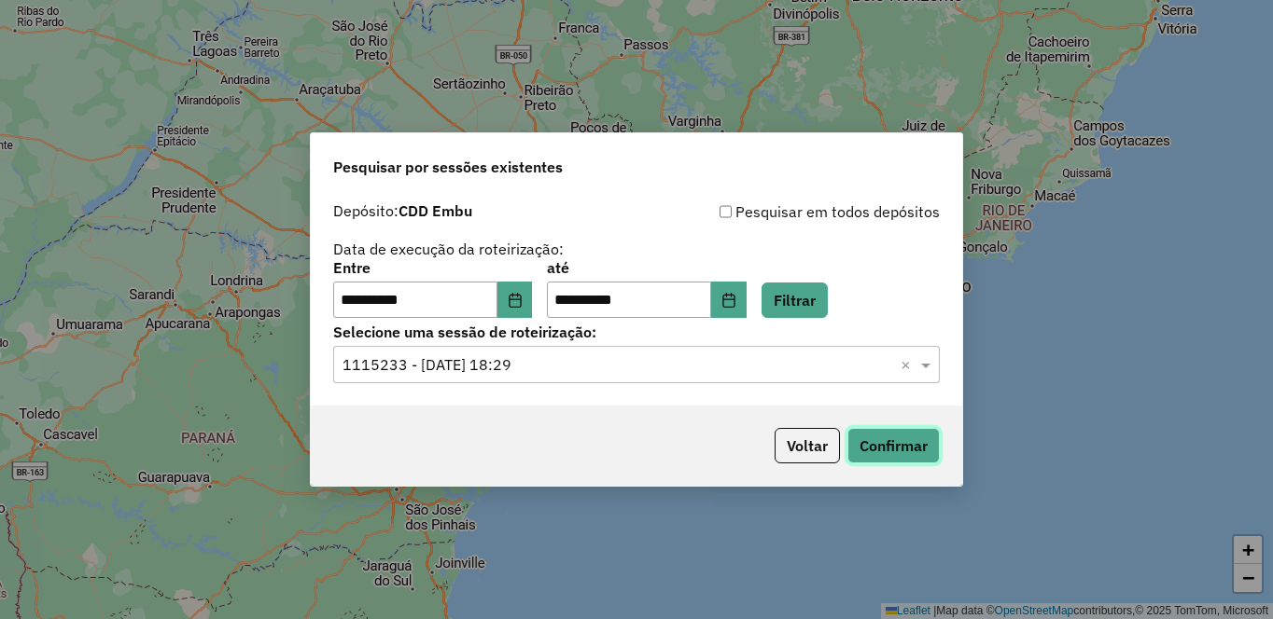
click at [881, 452] on button "Confirmar" at bounding box center [893, 445] width 92 height 35
click at [522, 303] on icon "Choose Date" at bounding box center [515, 300] width 15 height 15
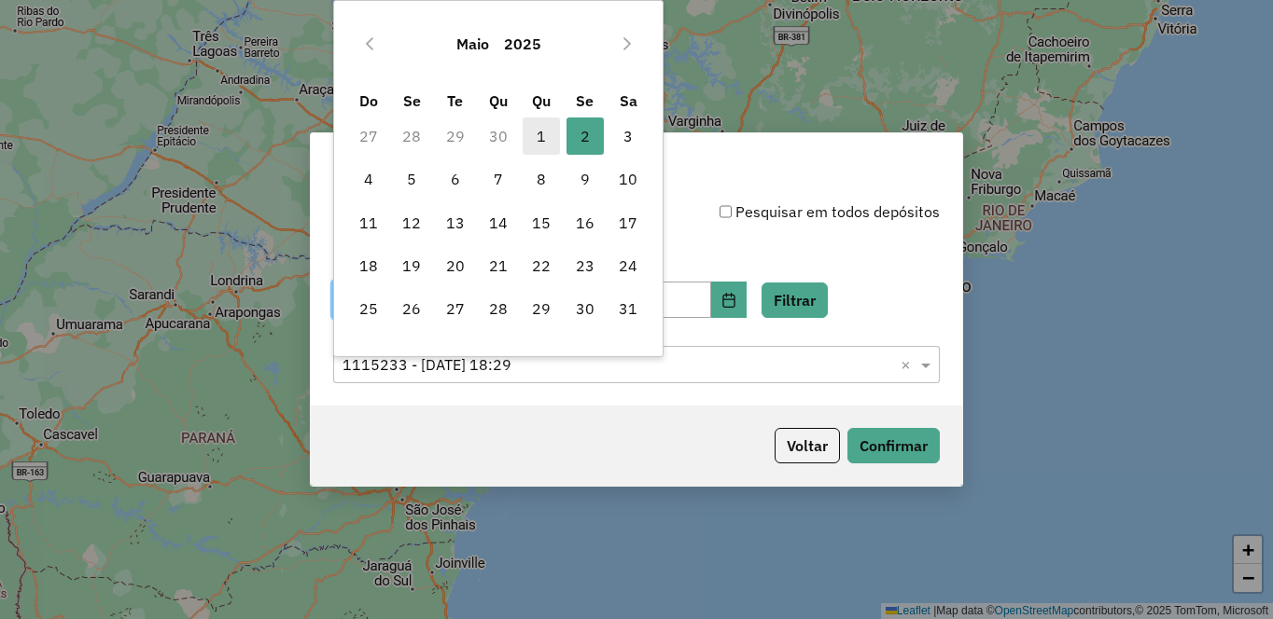
click at [540, 131] on span "1" at bounding box center [540, 136] width 37 height 37
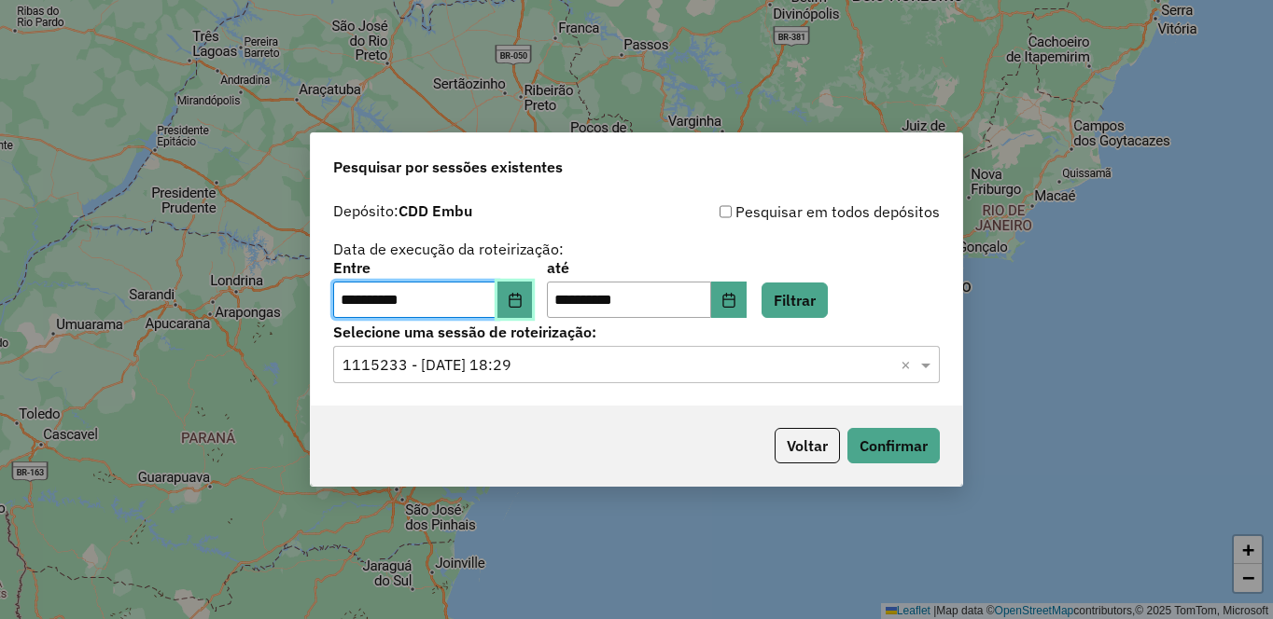
click at [522, 301] on icon "Choose Date" at bounding box center [515, 300] width 15 height 15
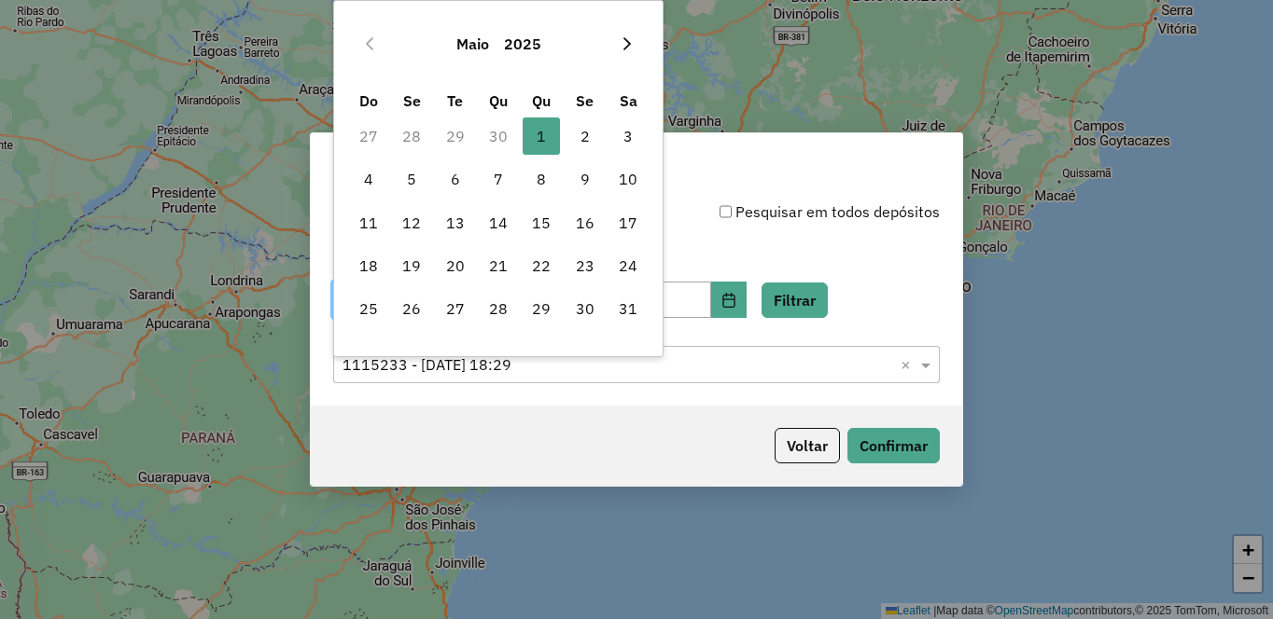
click at [619, 48] on icon "Next Month" at bounding box center [626, 43] width 15 height 15
click at [373, 134] on span "1" at bounding box center [368, 136] width 37 height 37
type input "**********"
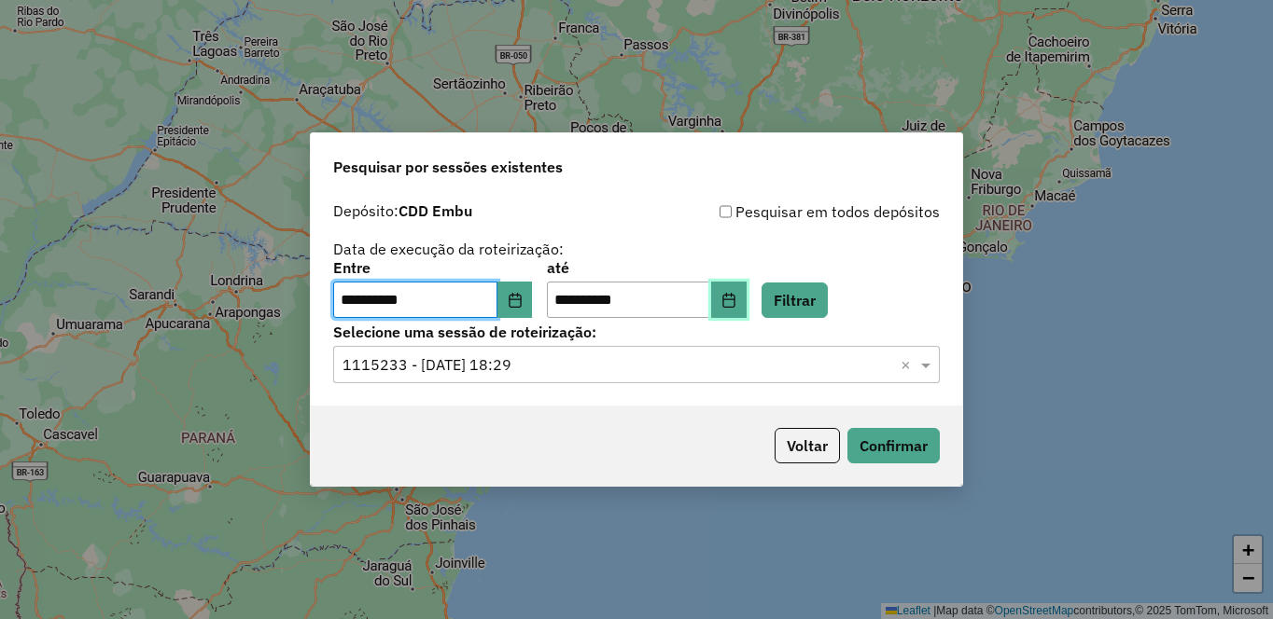
click at [736, 307] on icon "Choose Date" at bounding box center [728, 300] width 15 height 15
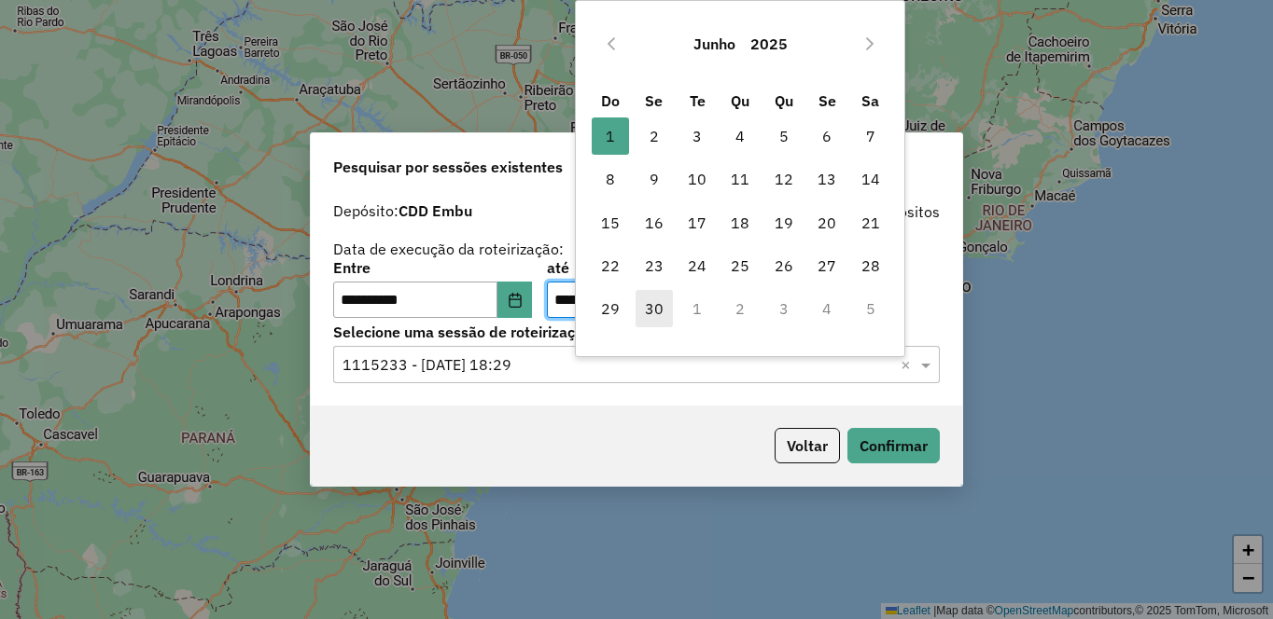
click at [656, 302] on span "30" at bounding box center [653, 308] width 37 height 37
type input "**********"
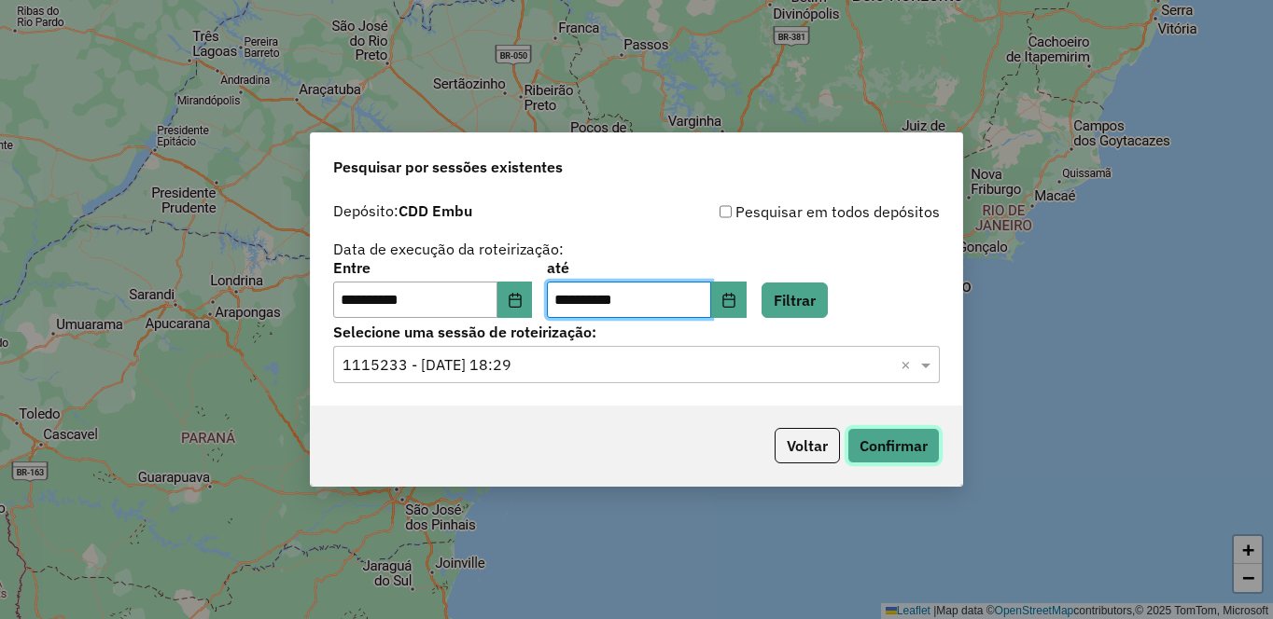
click at [892, 449] on button "Confirmar" at bounding box center [893, 445] width 92 height 35
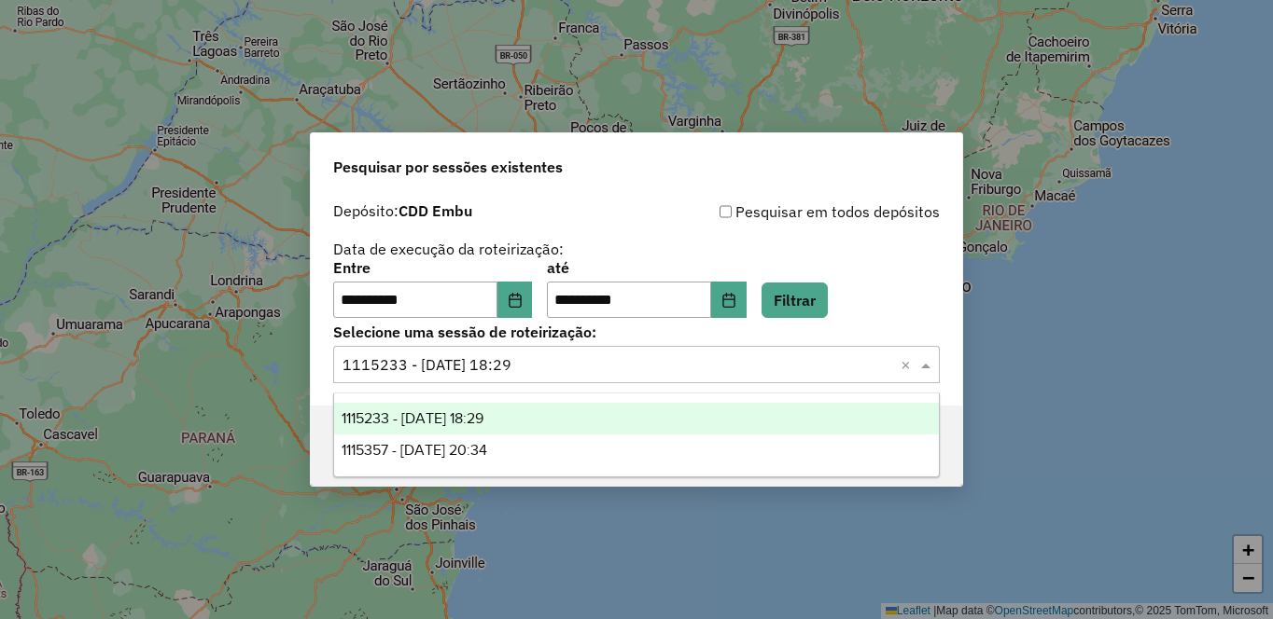
click at [544, 364] on input "text" at bounding box center [617, 366] width 550 height 22
click at [489, 532] on div "**********" at bounding box center [636, 309] width 1273 height 619
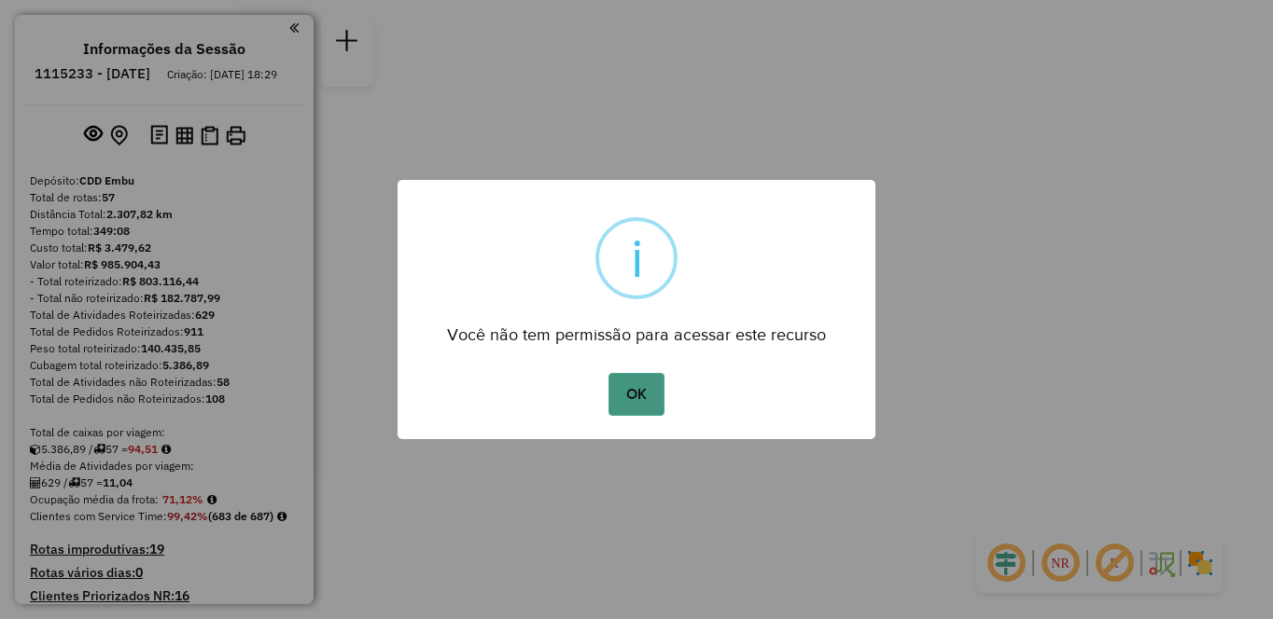
click at [624, 393] on button "OK" at bounding box center [635, 394] width 55 height 43
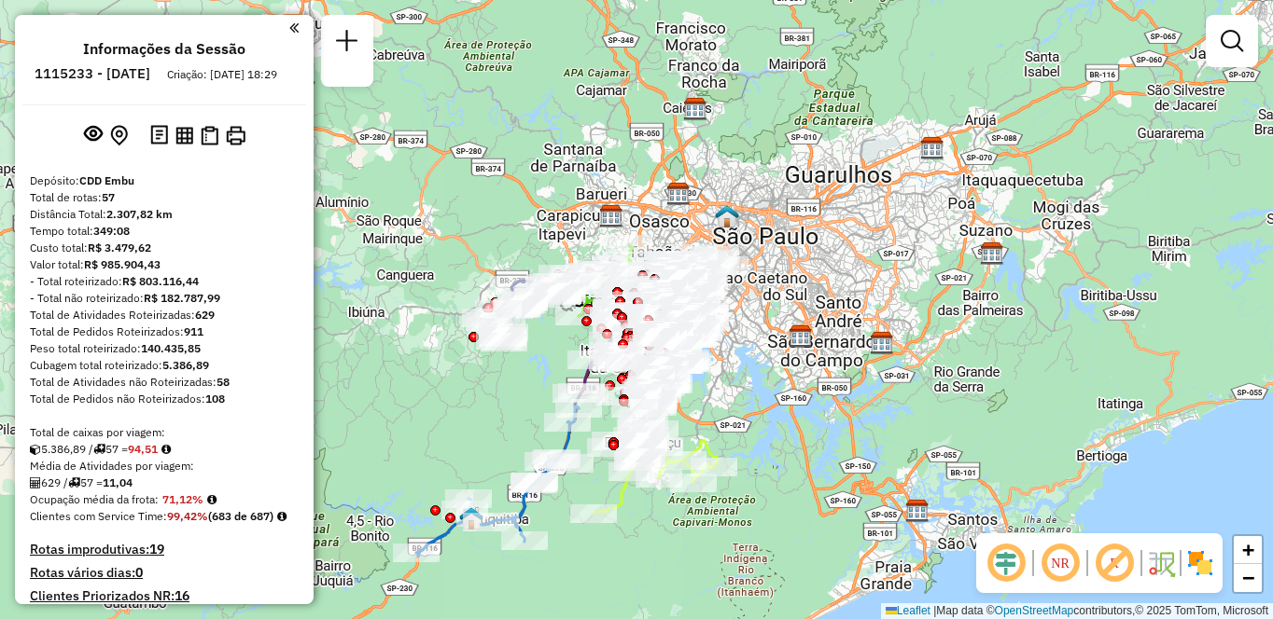
click at [1051, 551] on em at bounding box center [1059, 563] width 45 height 45
click at [1117, 565] on em at bounding box center [1114, 563] width 45 height 45
click at [1197, 564] on img at bounding box center [1200, 564] width 30 height 30
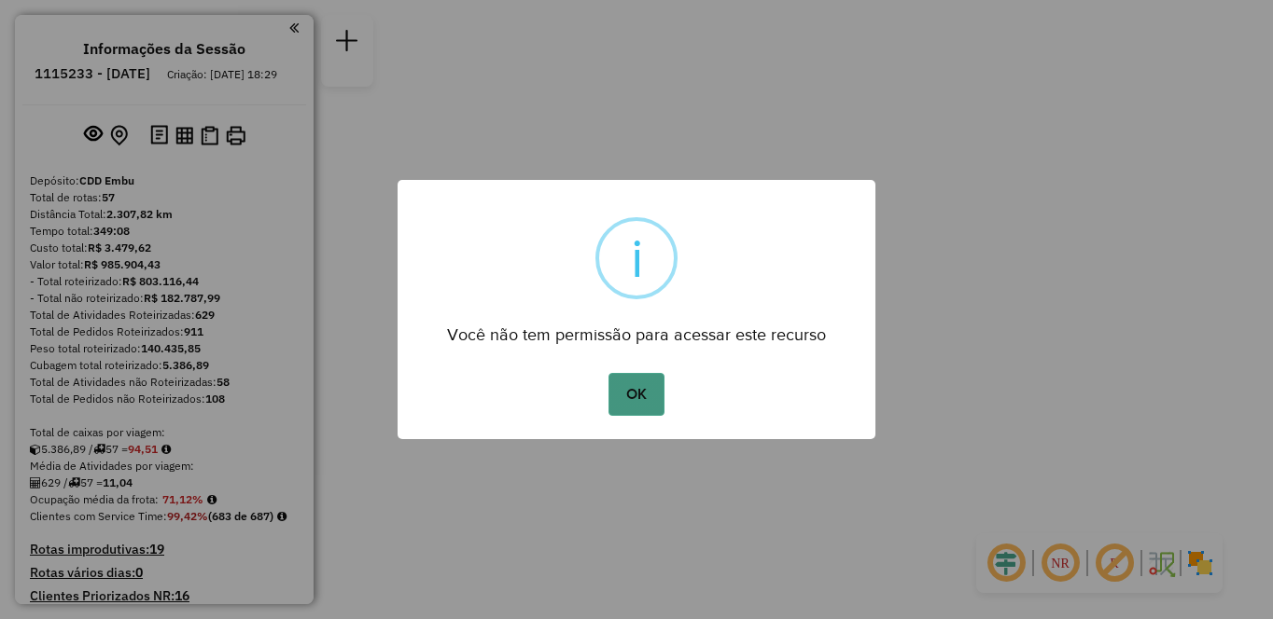
click at [647, 399] on button "OK" at bounding box center [635, 394] width 55 height 43
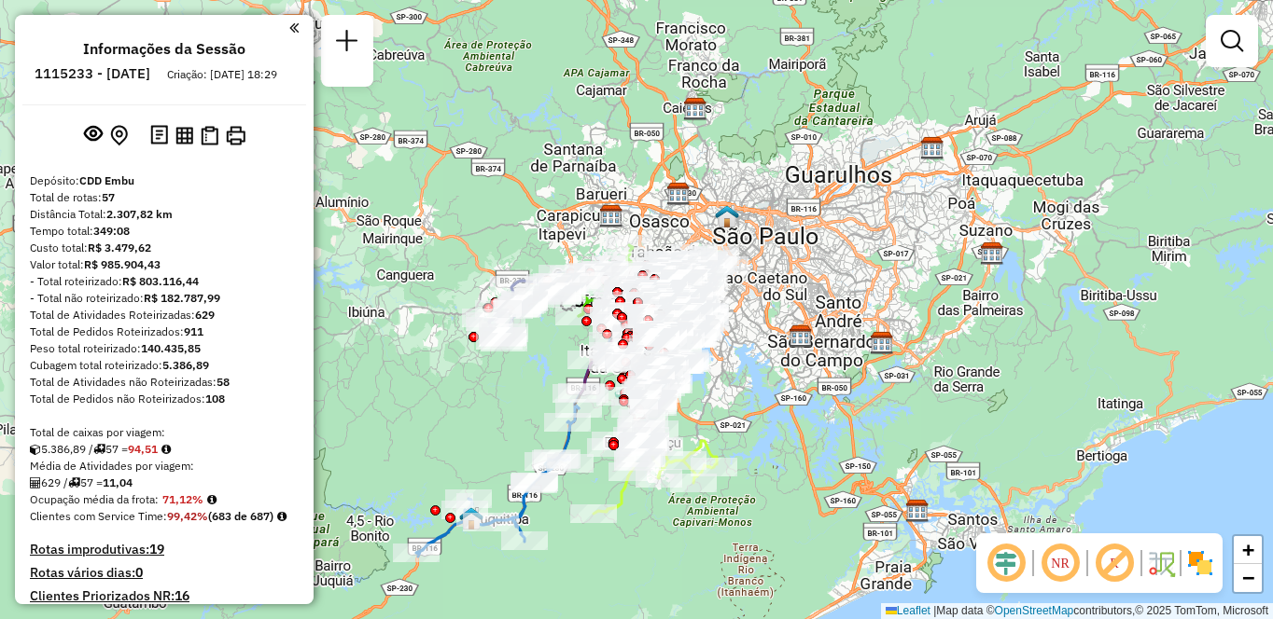
click at [1061, 565] on em at bounding box center [1059, 563] width 45 height 45
click at [1097, 568] on em at bounding box center [1114, 563] width 45 height 45
click at [1211, 564] on img at bounding box center [1200, 564] width 30 height 30
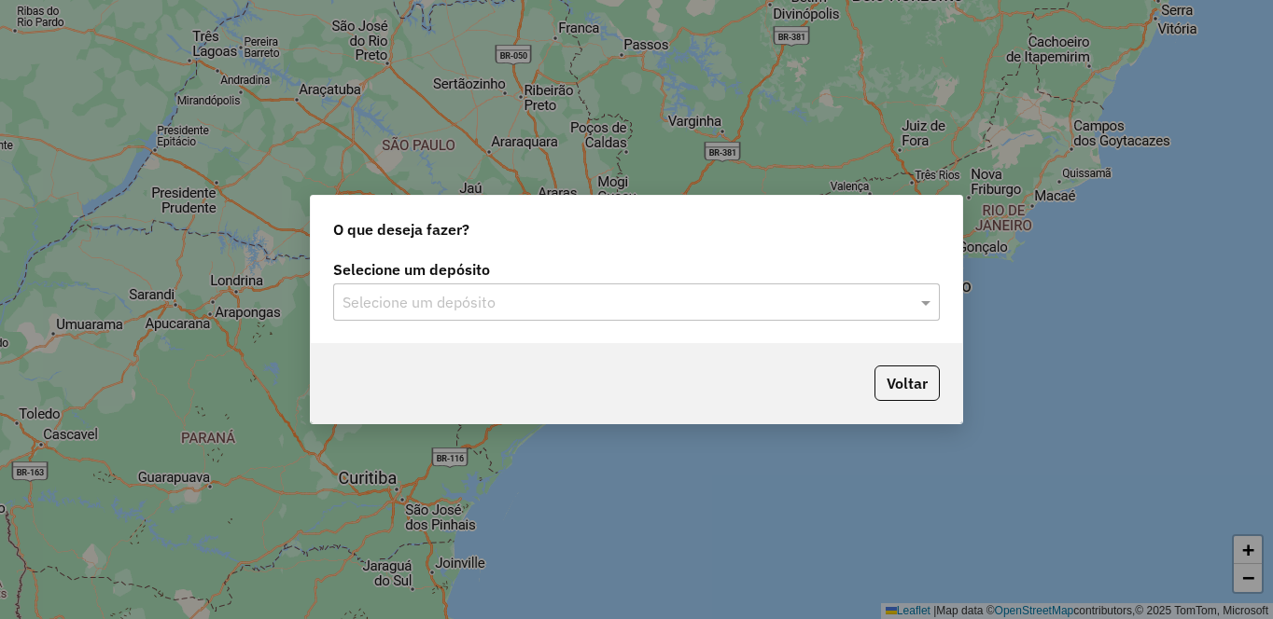
click at [659, 299] on input "text" at bounding box center [617, 303] width 550 height 22
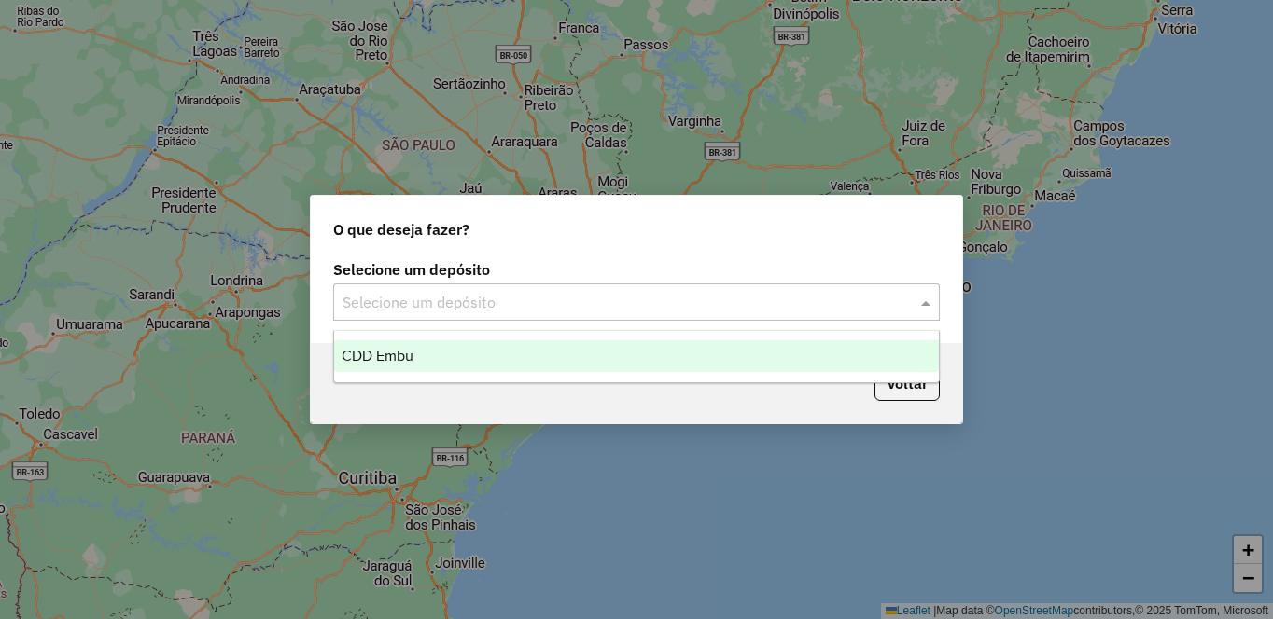
click at [473, 365] on div "CDD Embu" at bounding box center [636, 357] width 605 height 32
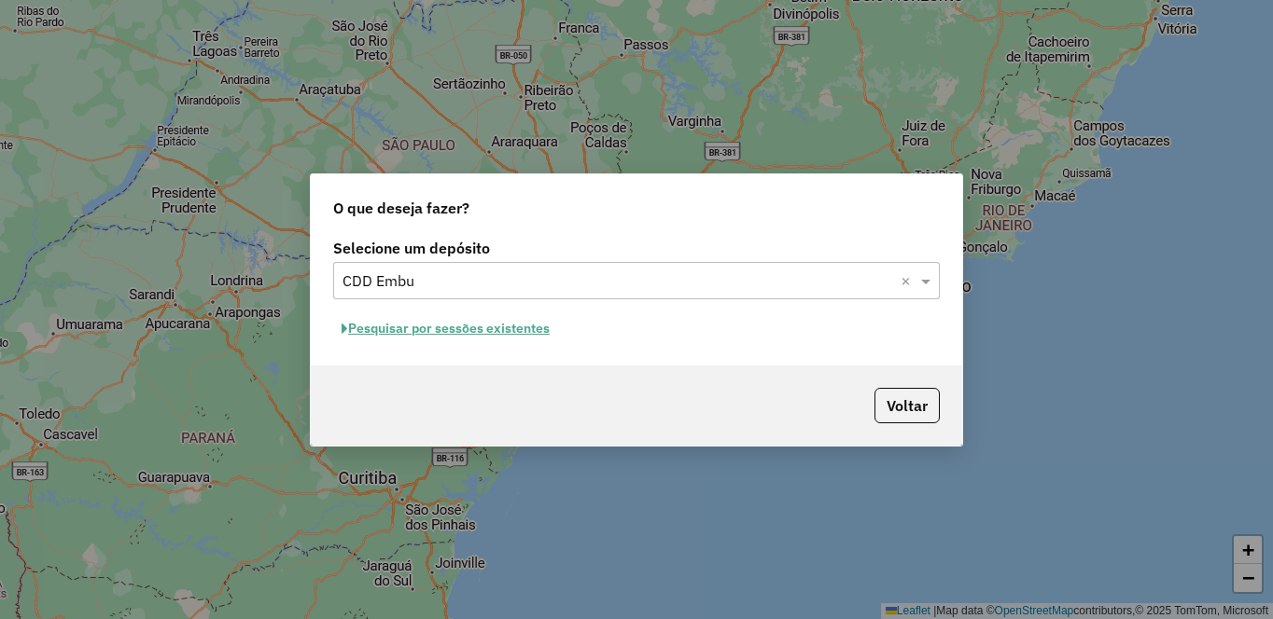
click at [460, 331] on button "Pesquisar por sessões existentes" at bounding box center [445, 328] width 225 height 29
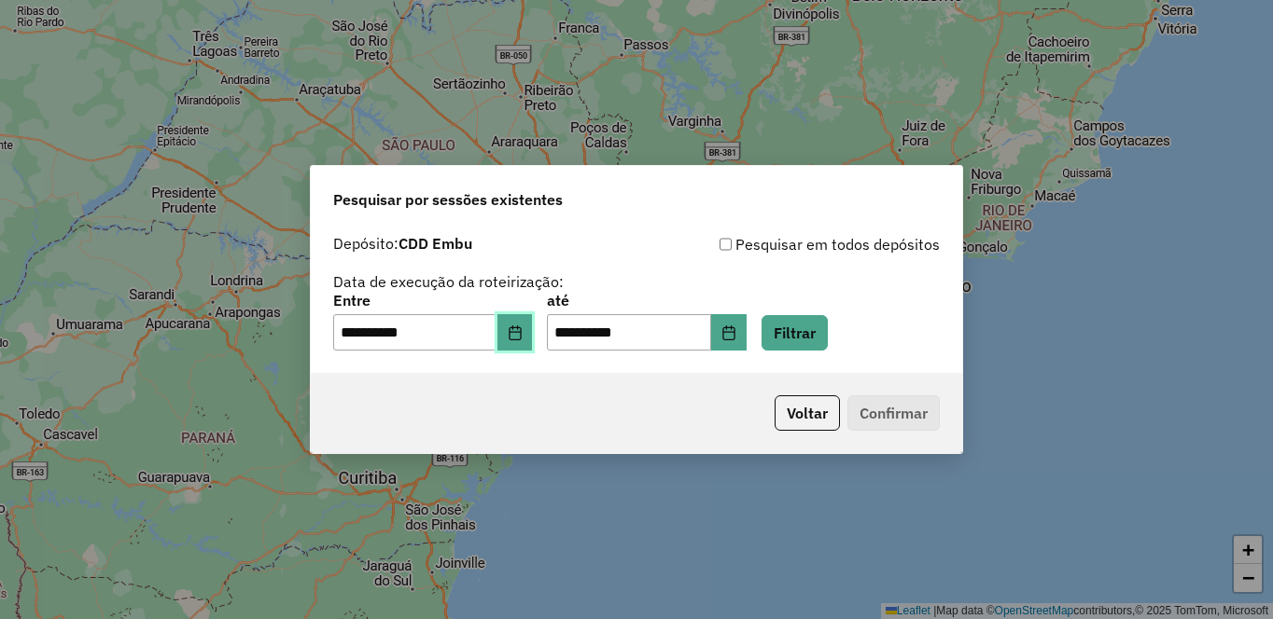
click at [533, 333] on button "Choose Date" at bounding box center [514, 332] width 35 height 37
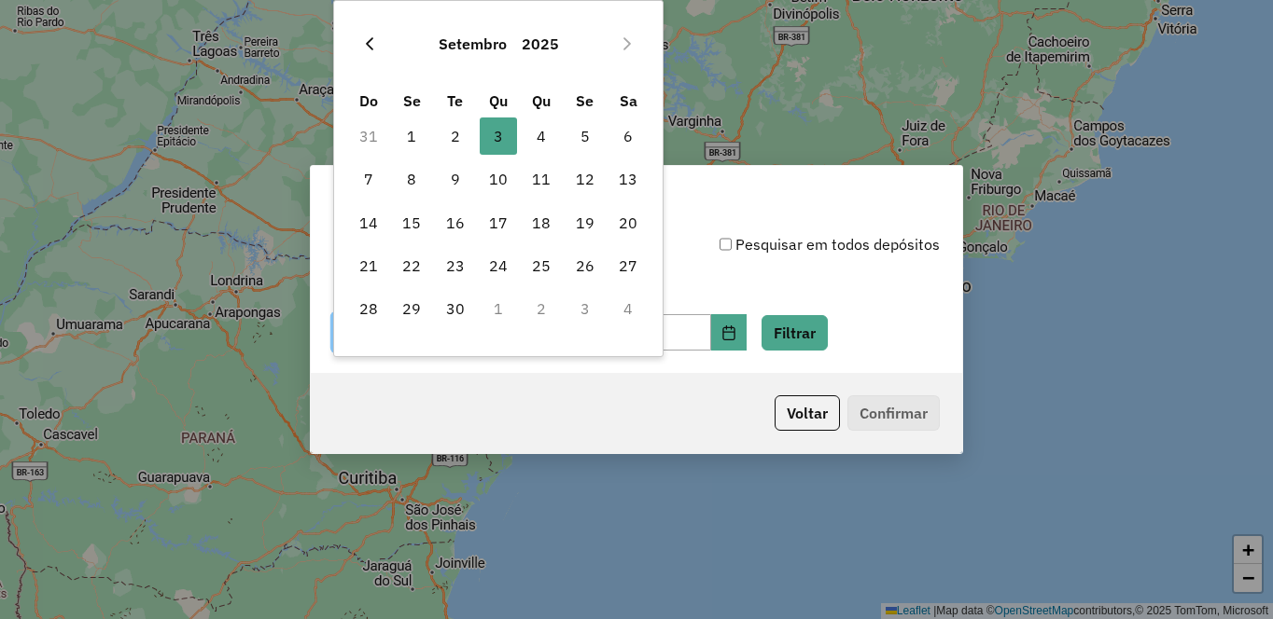
click at [381, 45] on button "Previous Month" at bounding box center [370, 44] width 30 height 30
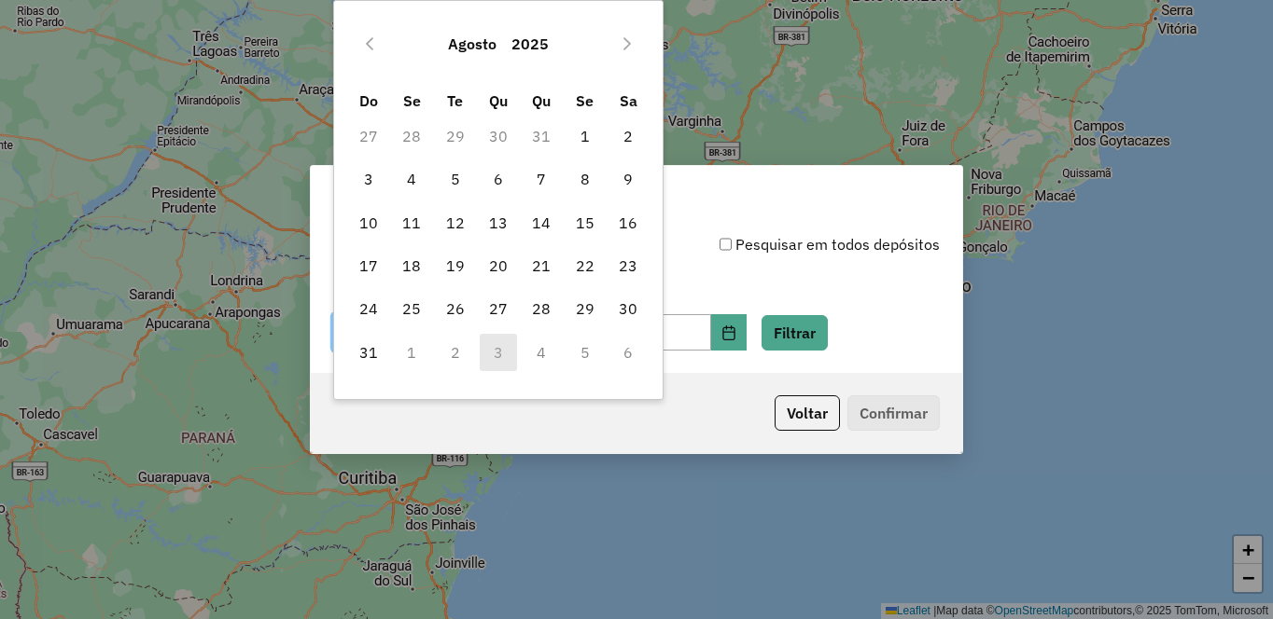
click at [381, 45] on button "Previous Month" at bounding box center [370, 44] width 30 height 30
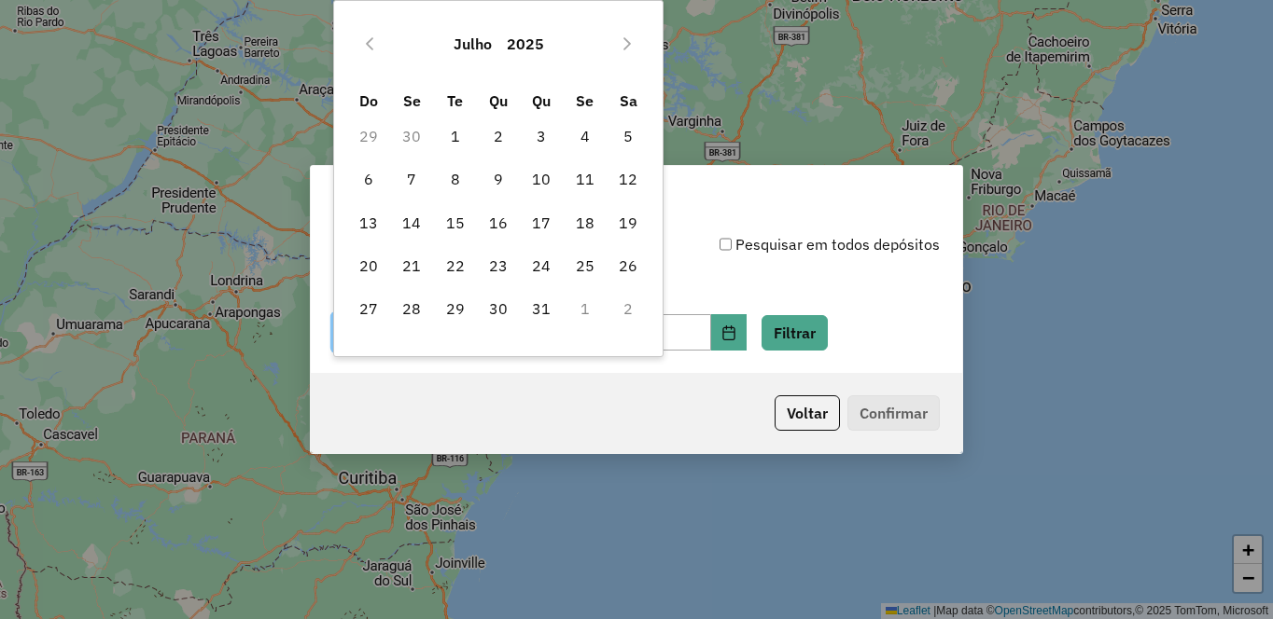
click at [381, 45] on button "Previous Month" at bounding box center [370, 44] width 30 height 30
click at [371, 131] on span "1" at bounding box center [368, 136] width 37 height 37
type input "**********"
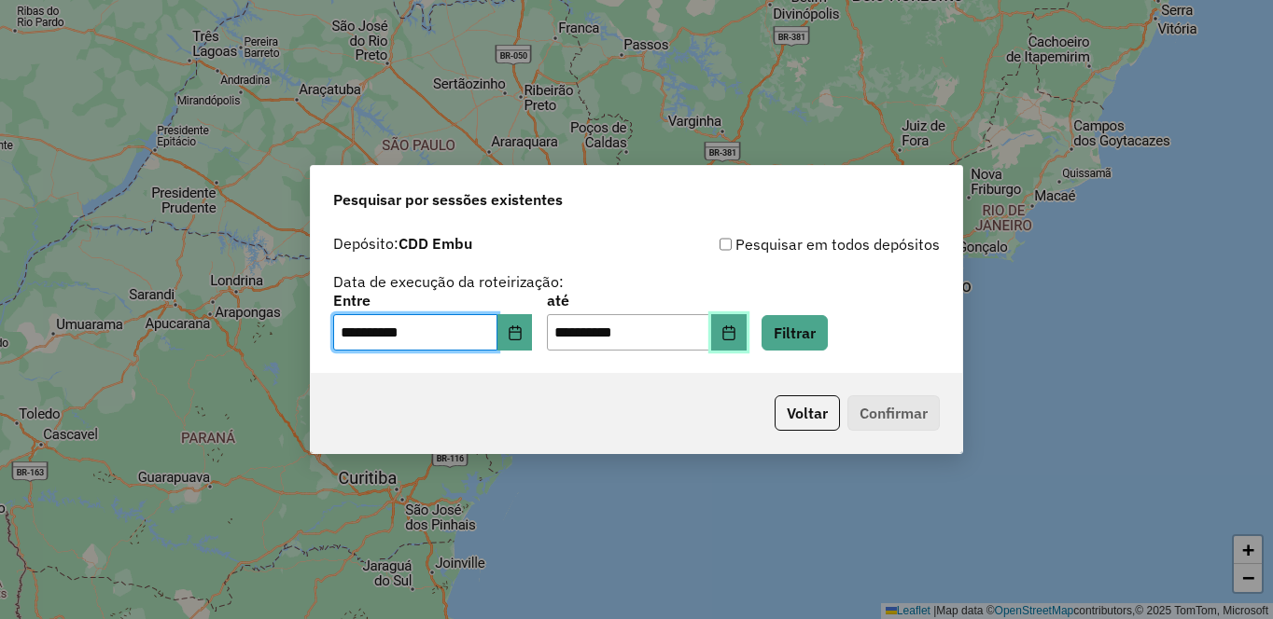
click at [736, 328] on icon "Choose Date" at bounding box center [728, 333] width 15 height 15
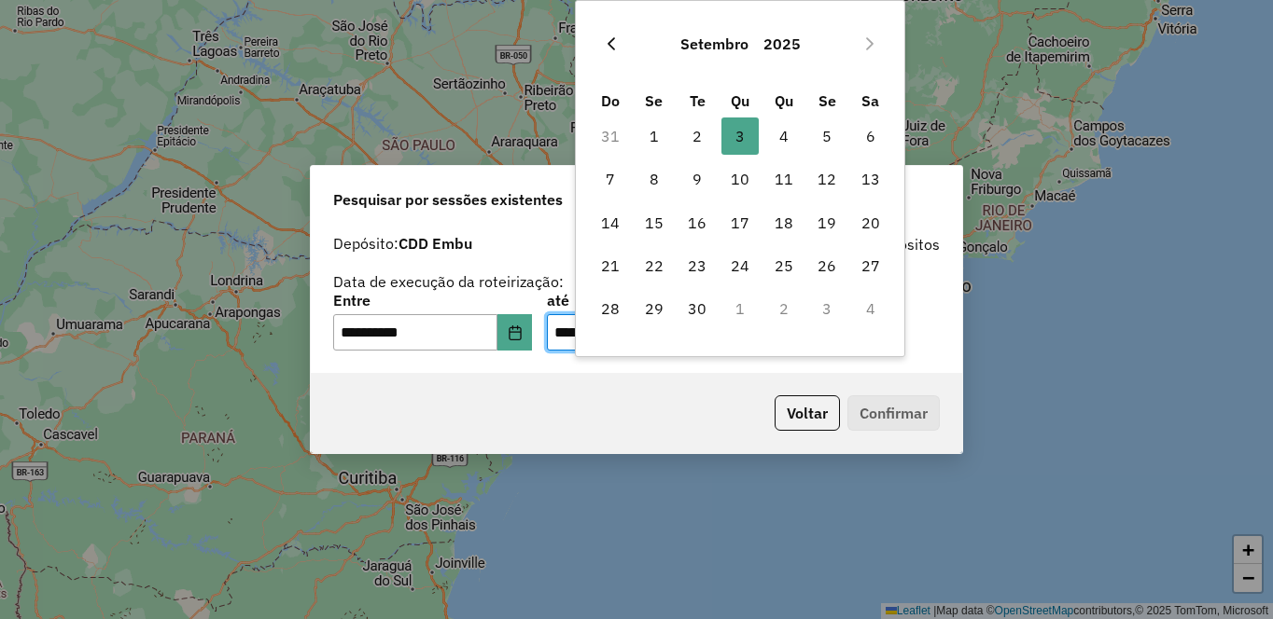
click at [610, 45] on icon "Previous Month" at bounding box center [610, 43] width 7 height 13
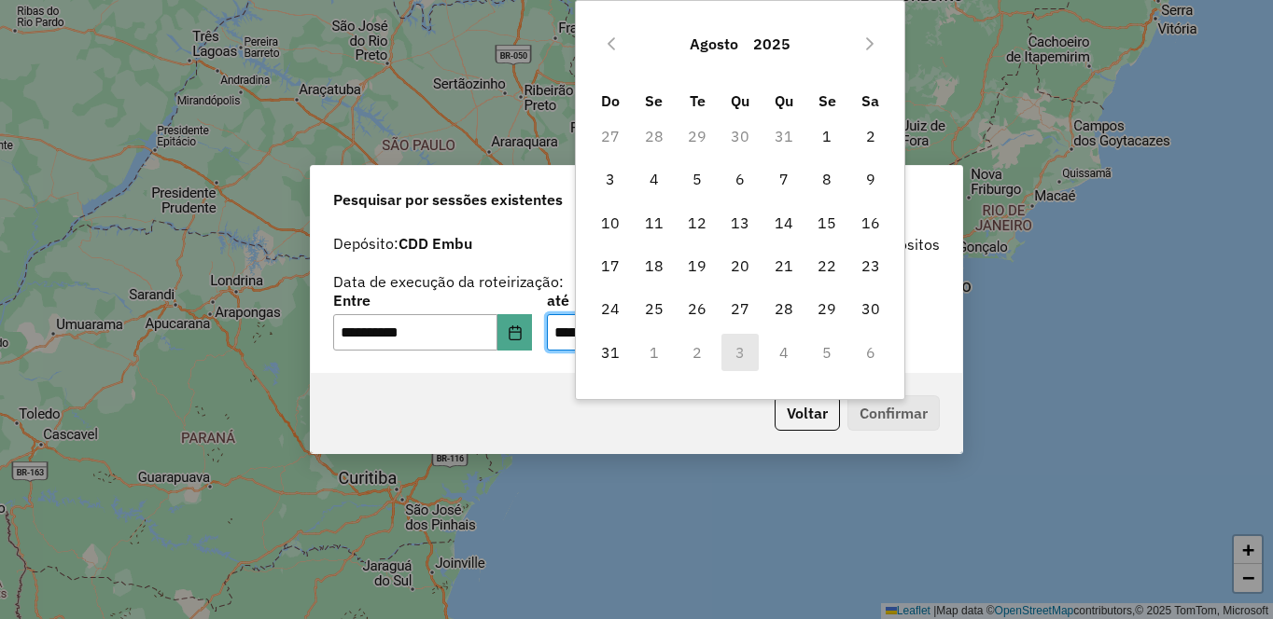
click at [610, 45] on icon "Previous Month" at bounding box center [610, 43] width 7 height 13
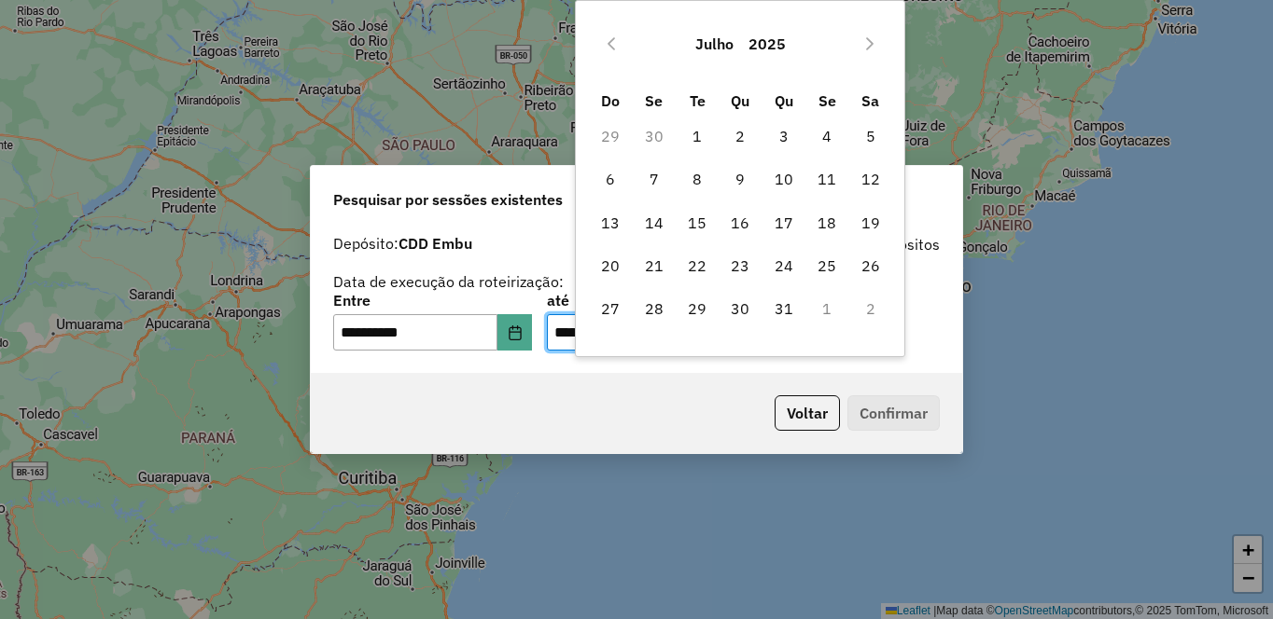
click at [610, 45] on icon "Previous Month" at bounding box center [610, 43] width 7 height 13
click at [656, 311] on span "30" at bounding box center [653, 308] width 37 height 37
type input "**********"
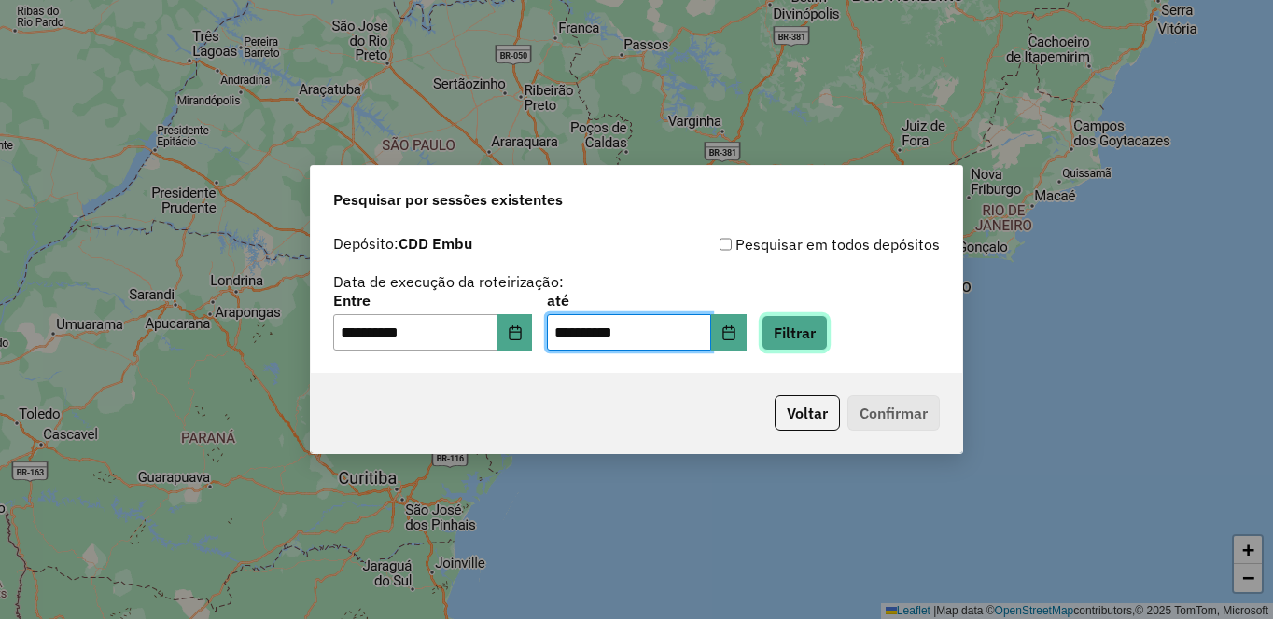
click at [828, 339] on button "Filtrar" at bounding box center [794, 332] width 66 height 35
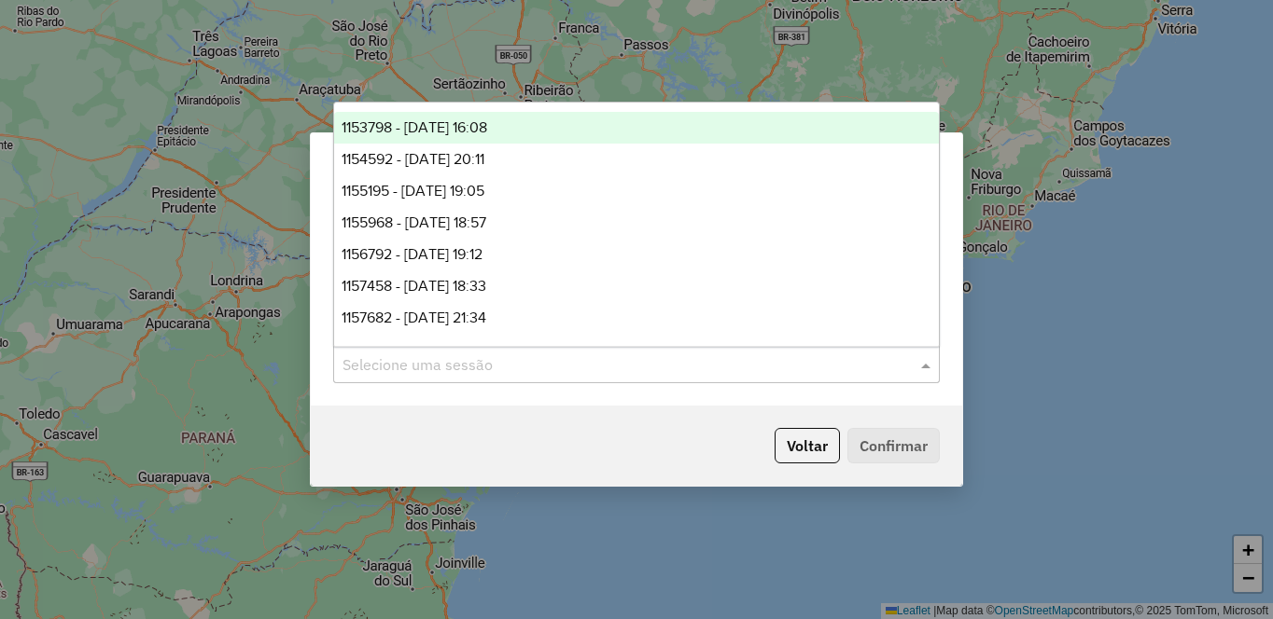
click at [826, 358] on input "text" at bounding box center [617, 366] width 550 height 22
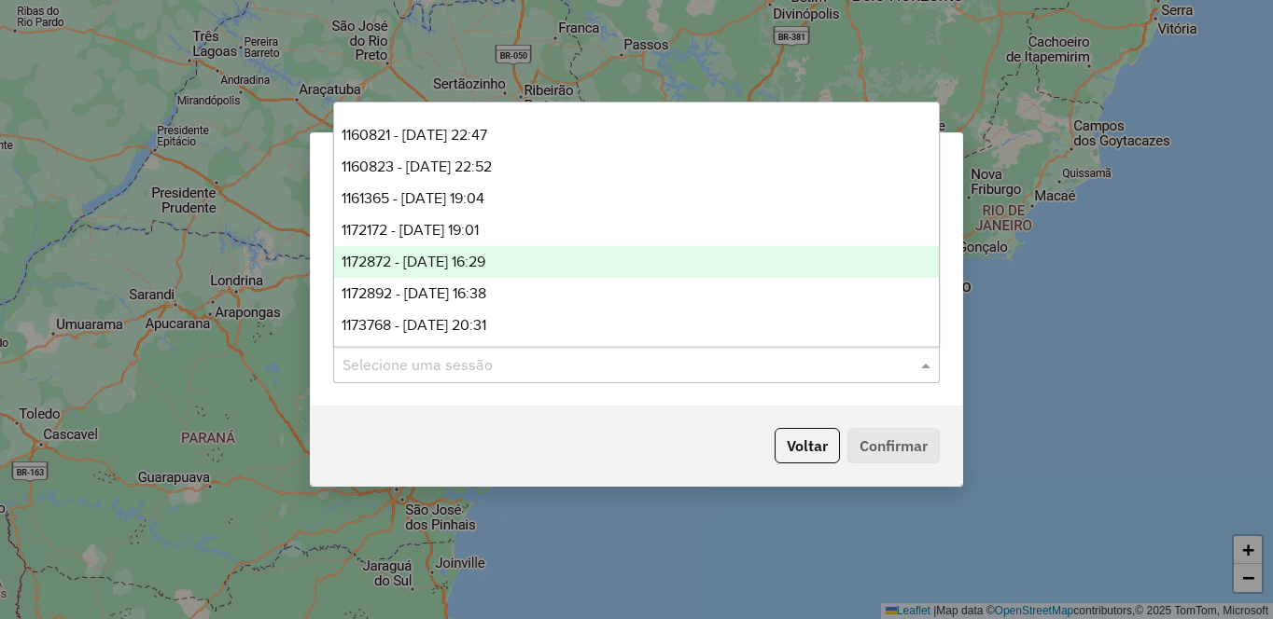
scroll to position [791, 0]
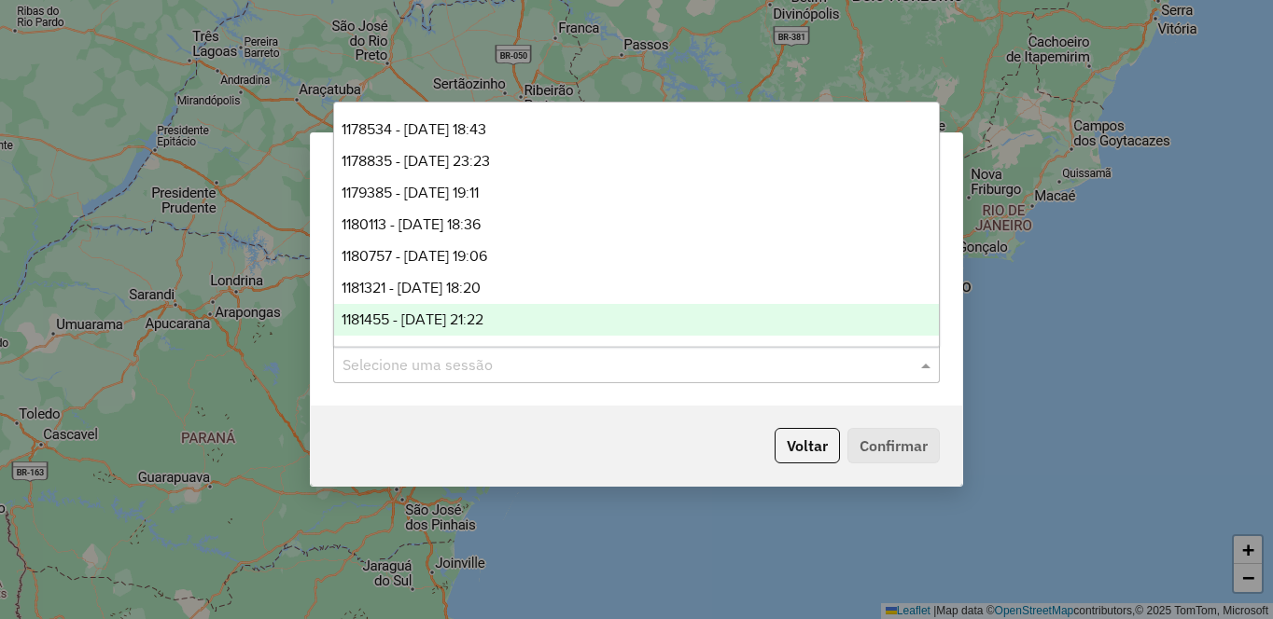
click at [720, 508] on div "**********" at bounding box center [636, 309] width 1273 height 619
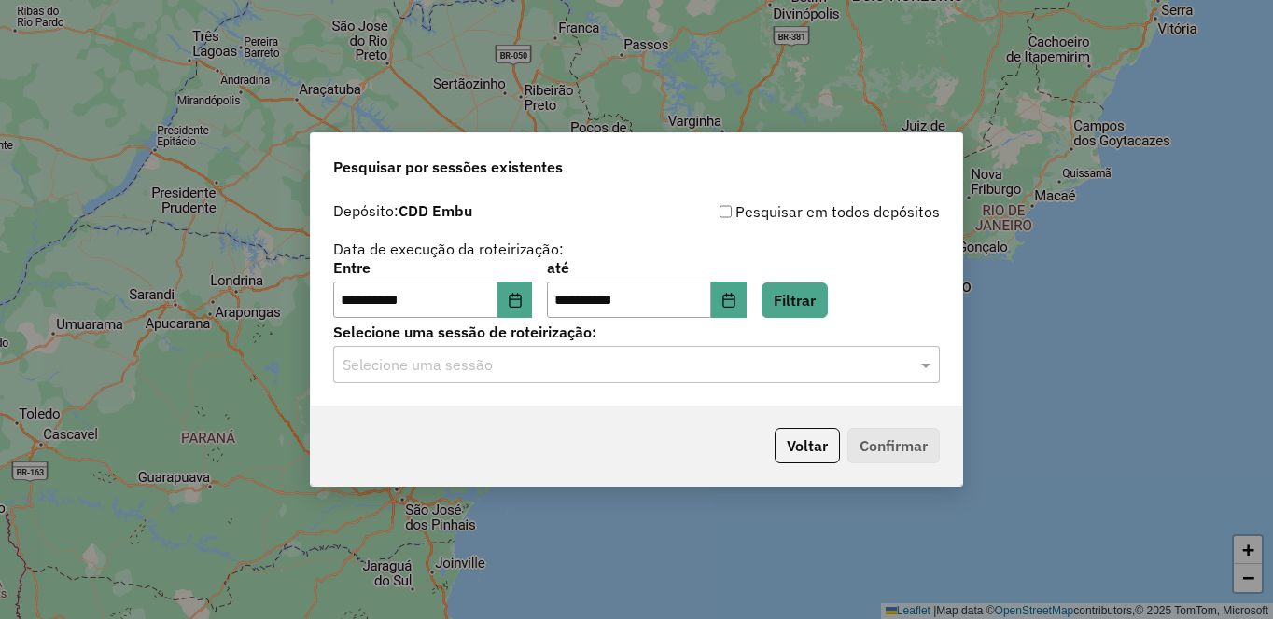
click at [66, 93] on div "**********" at bounding box center [636, 309] width 1273 height 619
